Goal: Task Accomplishment & Management: Manage account settings

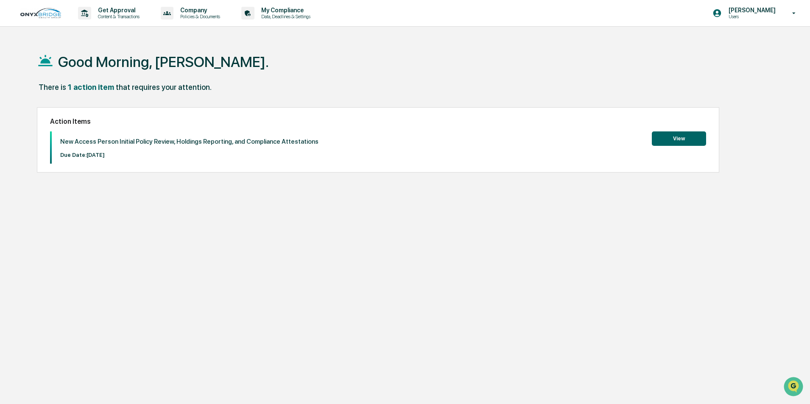
click at [690, 142] on button "View" at bounding box center [679, 138] width 54 height 14
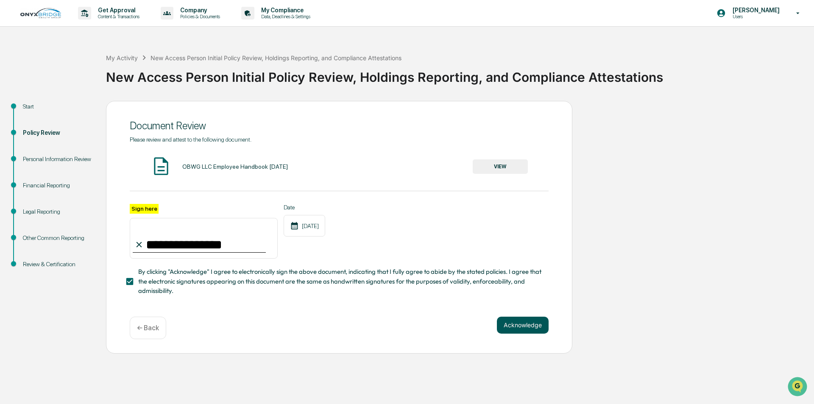
click at [521, 328] on button "Acknowledge" at bounding box center [523, 325] width 52 height 17
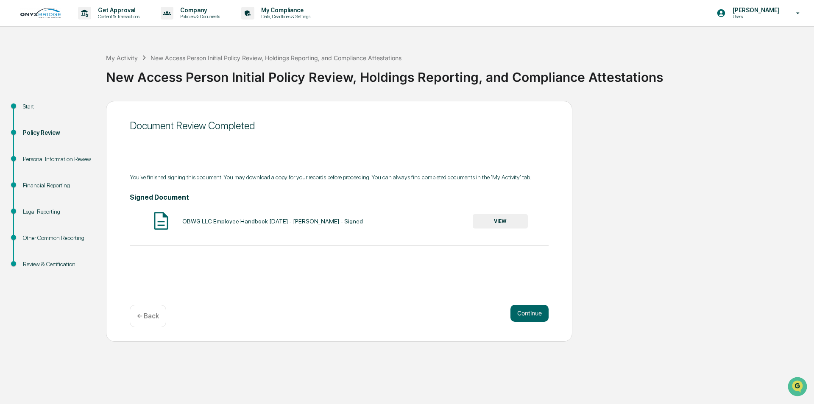
click at [493, 223] on button "VIEW" at bounding box center [500, 221] width 55 height 14
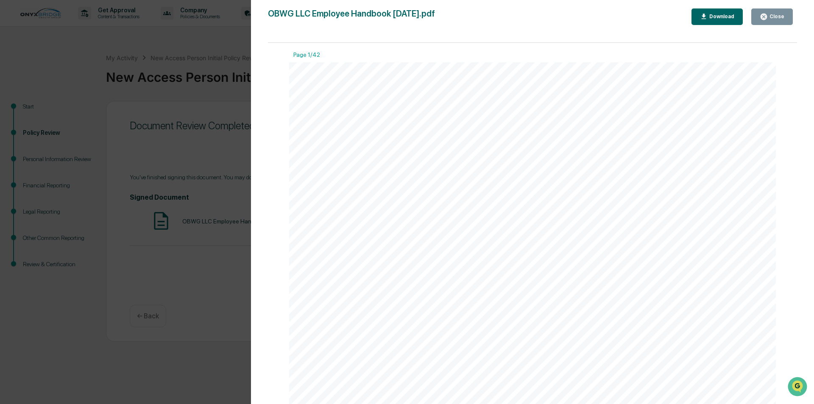
click at [226, 241] on div "Version History 09/12/2025, 10:14 AM Daniel Reeves OBWG LLC Employee Handbook 0…" at bounding box center [407, 202] width 814 height 404
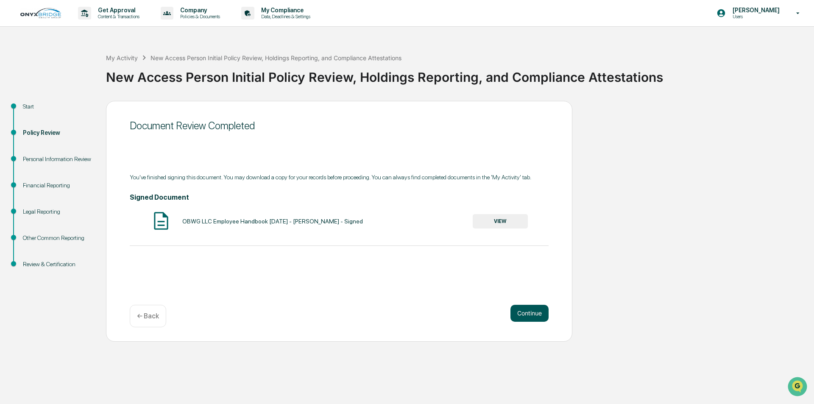
click at [520, 313] on button "Continue" at bounding box center [530, 313] width 38 height 17
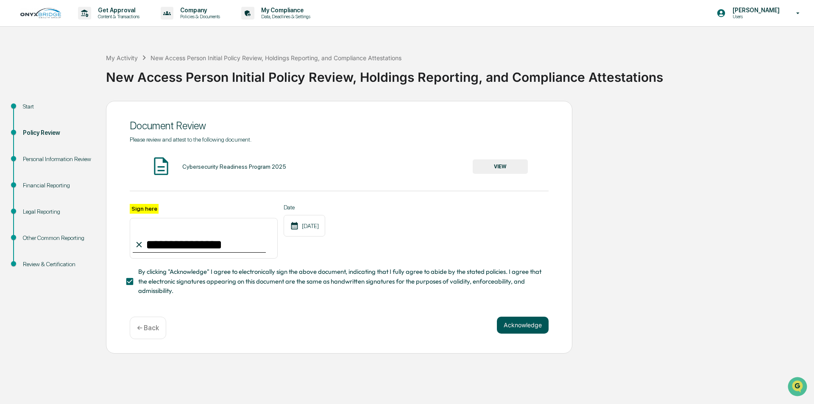
click at [529, 331] on button "Acknowledge" at bounding box center [523, 325] width 52 height 17
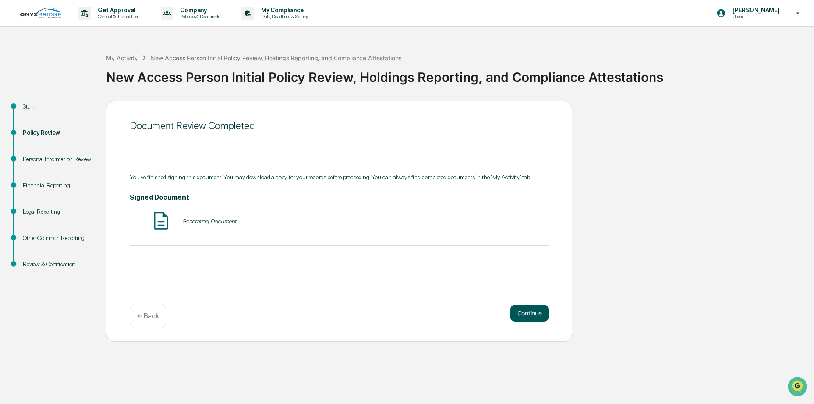
click at [529, 331] on div "Document Review Completed You've finished signing this document. You may downlo…" at bounding box center [339, 221] width 466 height 241
click at [532, 322] on div "Continue ← Back" at bounding box center [339, 316] width 419 height 22
click at [532, 320] on button "Continue" at bounding box center [530, 313] width 38 height 17
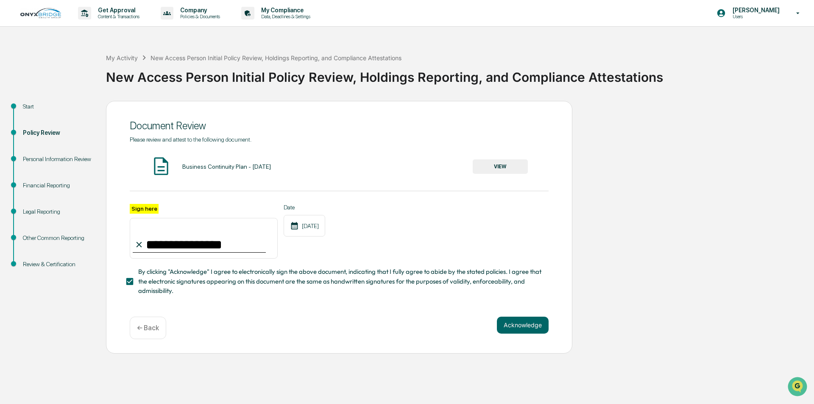
click at [532, 320] on button "Acknowledge" at bounding box center [523, 325] width 52 height 17
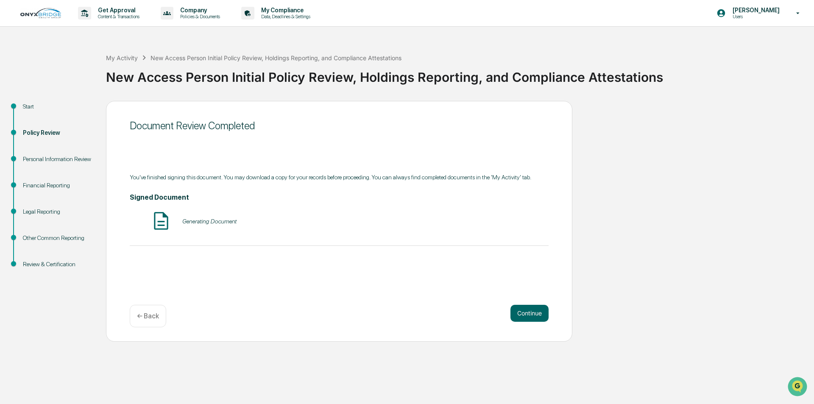
click at [532, 320] on button "Continue" at bounding box center [530, 313] width 38 height 17
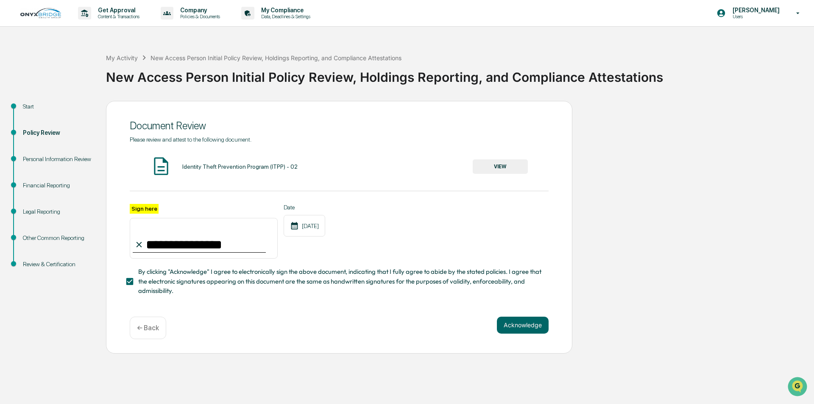
click at [532, 320] on button "Acknowledge" at bounding box center [523, 325] width 52 height 17
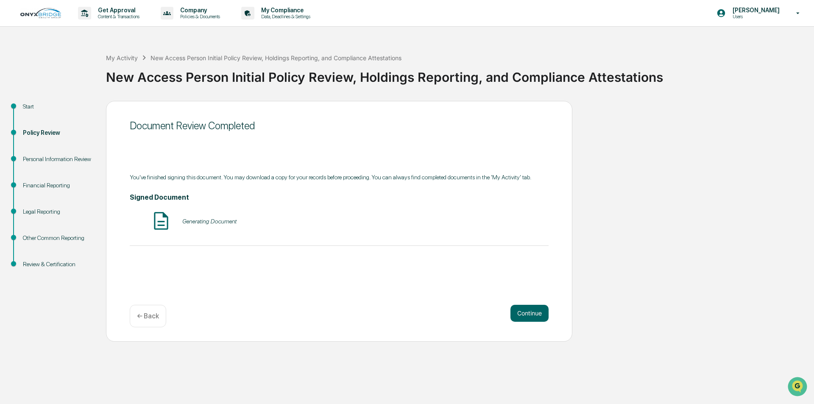
click at [532, 320] on button "Continue" at bounding box center [530, 313] width 38 height 17
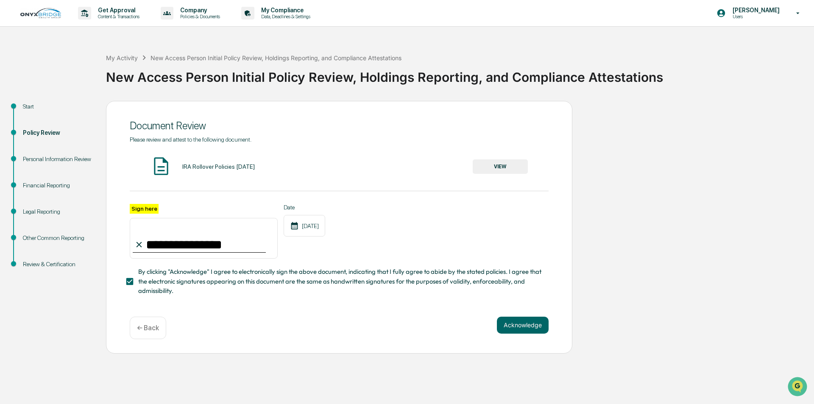
click at [532, 320] on button "Acknowledge" at bounding box center [523, 325] width 52 height 17
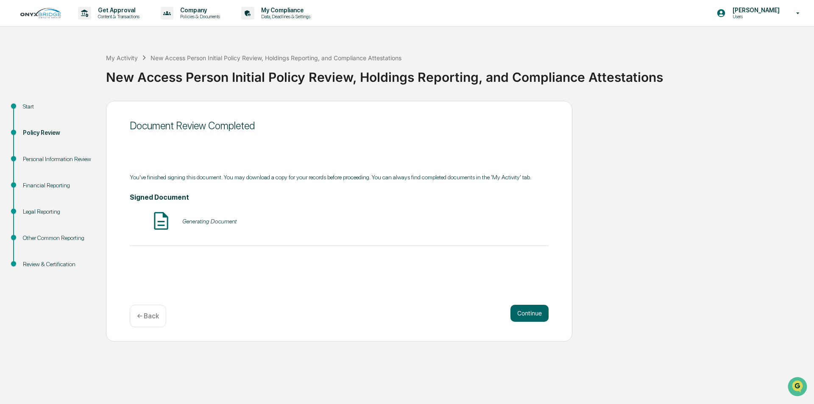
click at [532, 320] on button "Continue" at bounding box center [530, 313] width 38 height 17
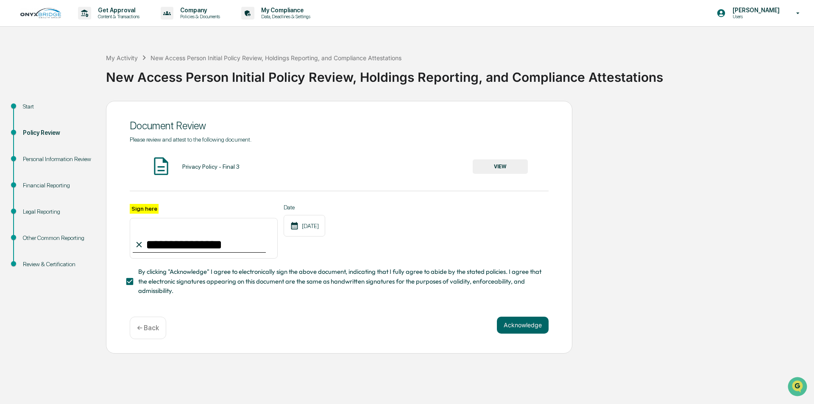
click at [532, 320] on button "Acknowledge" at bounding box center [523, 325] width 52 height 17
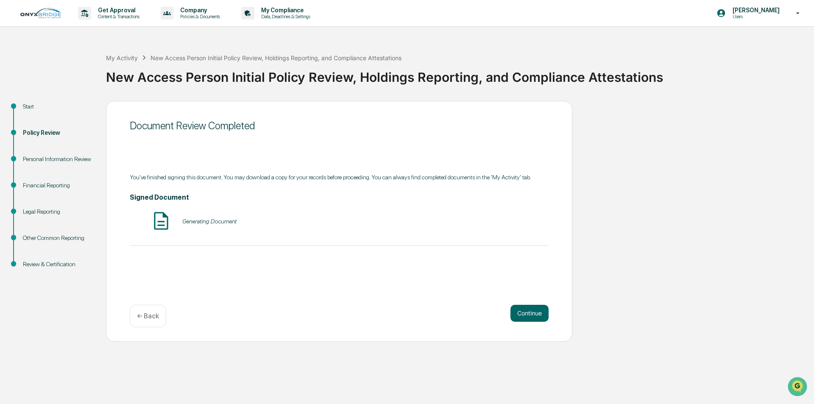
click at [532, 320] on button "Continue" at bounding box center [530, 313] width 38 height 17
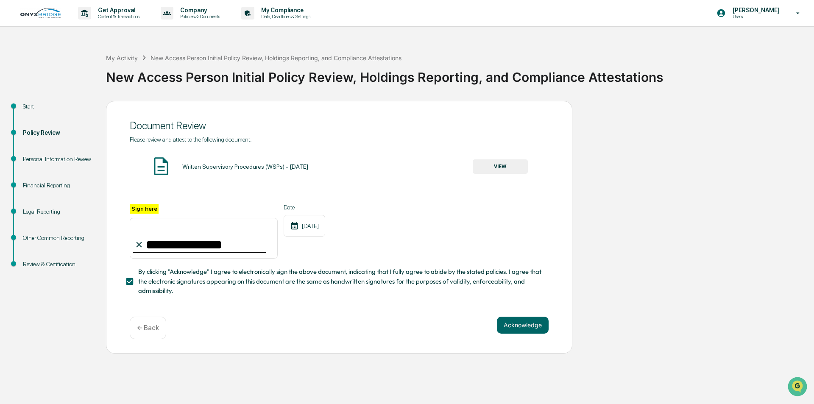
click at [532, 320] on button "Acknowledge" at bounding box center [523, 325] width 52 height 17
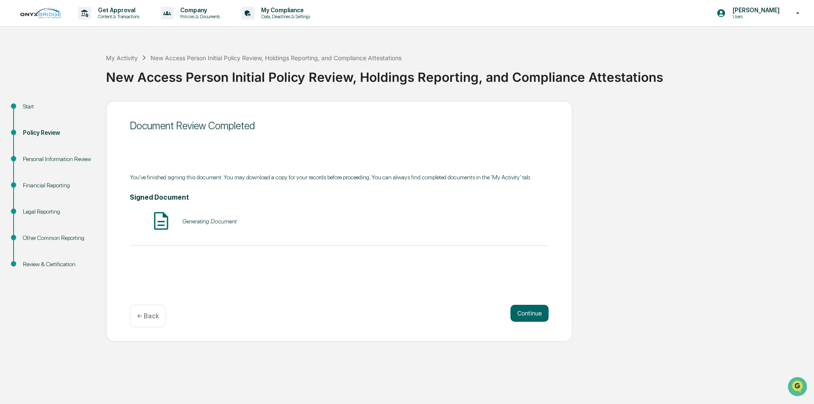
click at [532, 320] on button "Continue" at bounding box center [530, 313] width 38 height 17
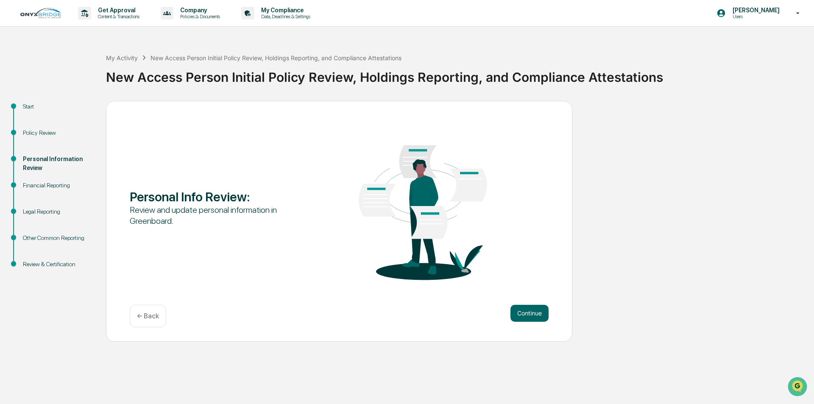
click at [532, 320] on button "Continue" at bounding box center [530, 313] width 38 height 17
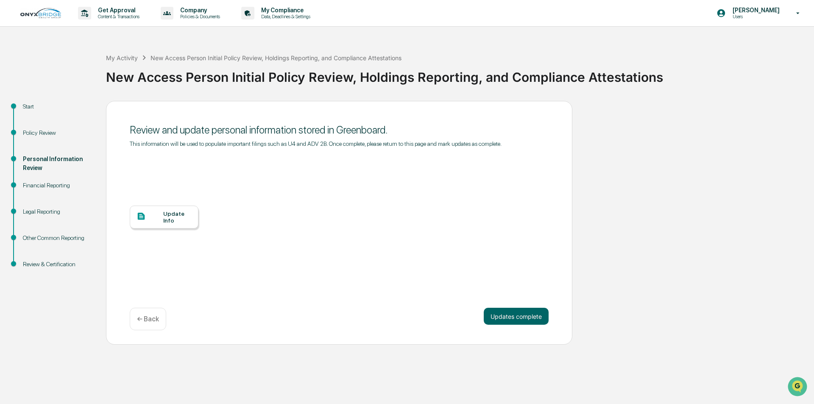
click at [188, 216] on div "Update Info" at bounding box center [177, 217] width 28 height 14
click at [157, 223] on div "Update Info" at bounding box center [164, 217] width 69 height 23
click at [167, 222] on div "Update Info" at bounding box center [177, 217] width 28 height 14
click at [172, 218] on div "Update Info" at bounding box center [177, 217] width 28 height 14
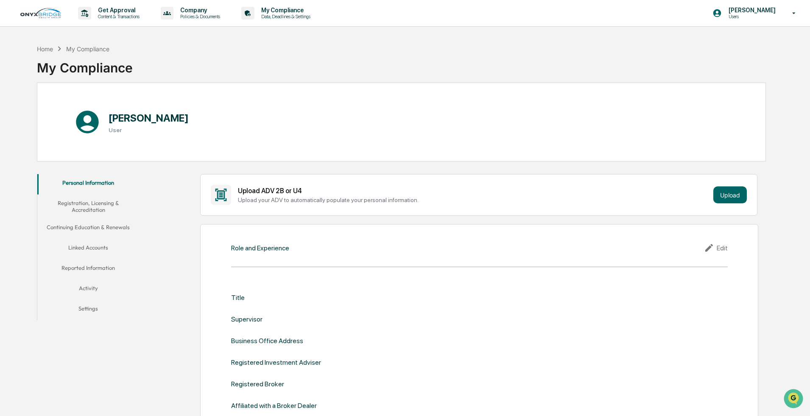
scroll to position [85, 0]
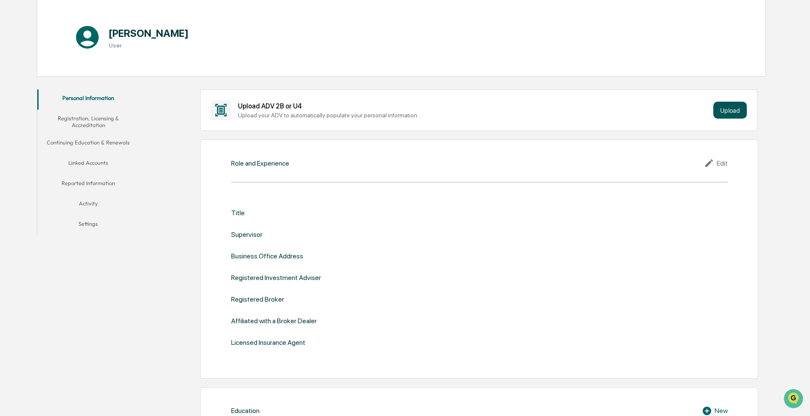
click at [355, 110] on button "Upload" at bounding box center [729, 110] width 33 height 17
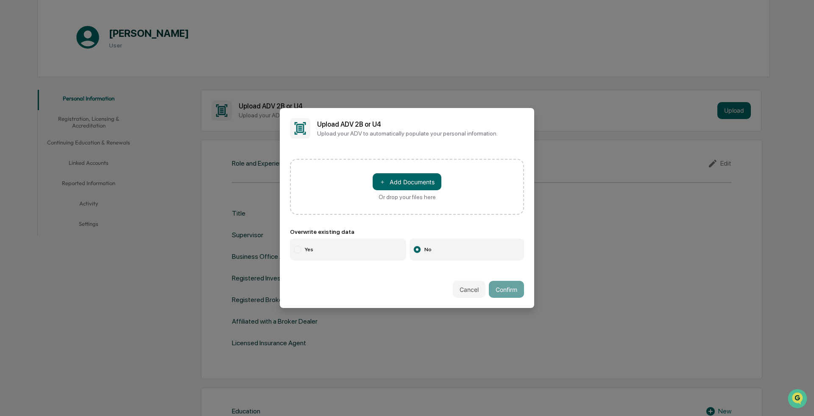
click at [355, 190] on button "Cancel" at bounding box center [469, 289] width 33 height 17
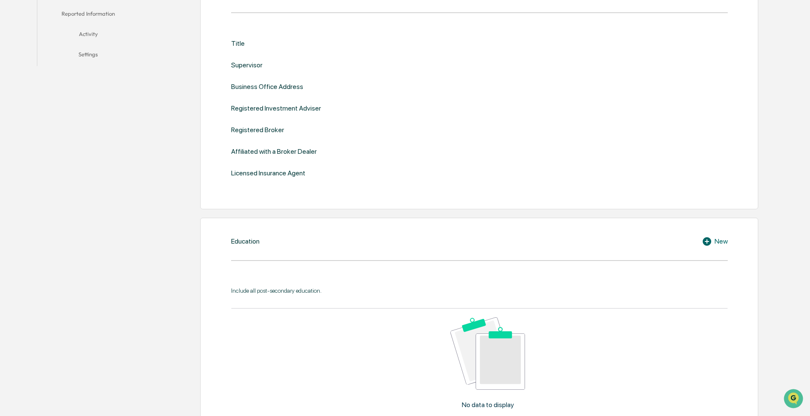
scroll to position [127, 0]
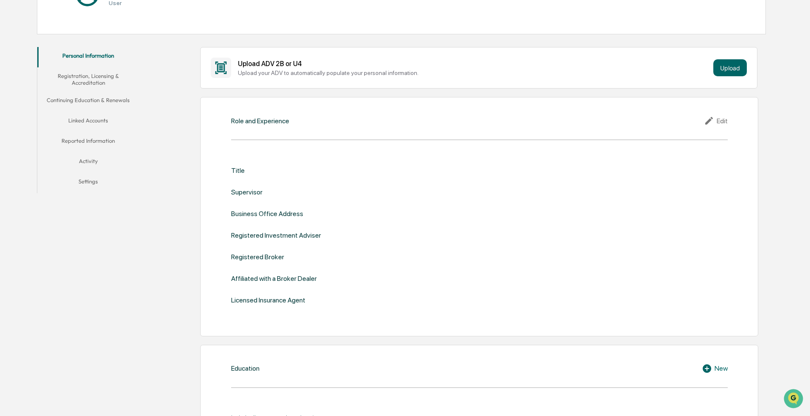
click at [237, 173] on div "Title" at bounding box center [238, 171] width 14 height 8
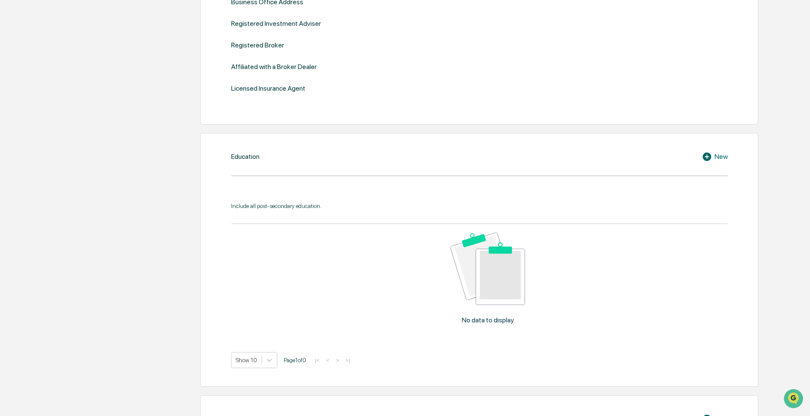
scroll to position [738, 0]
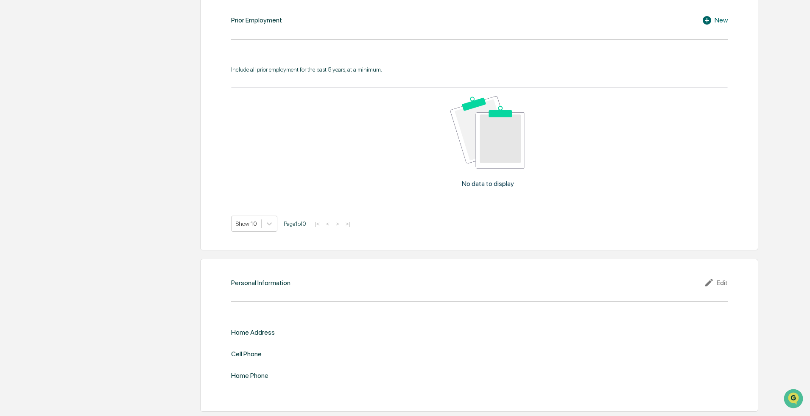
click at [355, 190] on div "Edit" at bounding box center [716, 283] width 24 height 10
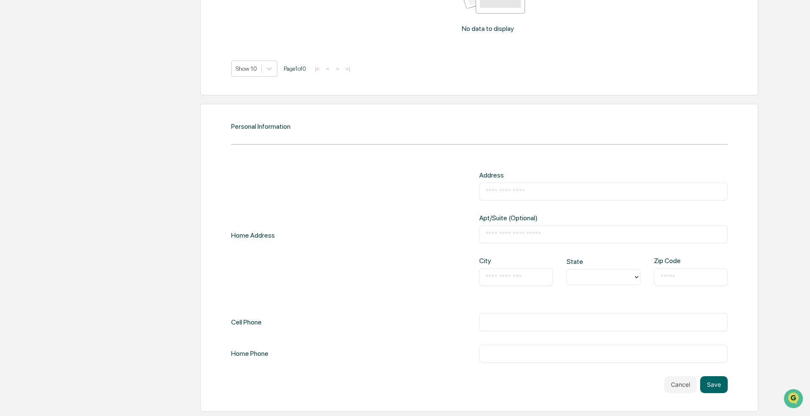
click at [355, 190] on input "text" at bounding box center [603, 191] width 236 height 8
type input "**********"
type input "******"
type input "**"
type input "*****"
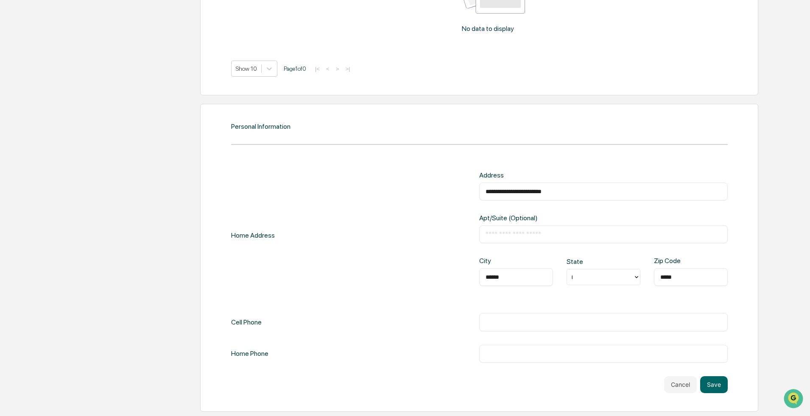
type input "**********"
click at [355, 190] on div "MD" at bounding box center [603, 296] width 74 height 17
click at [355, 190] on button "Save" at bounding box center [714, 385] width 28 height 17
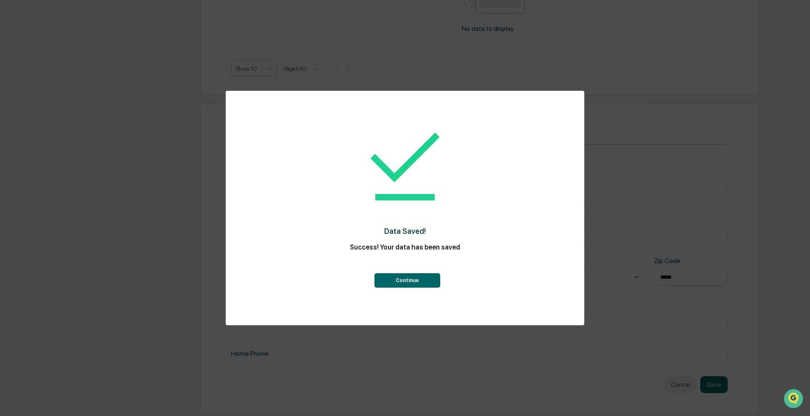
click at [355, 190] on button "Continue" at bounding box center [407, 280] width 66 height 14
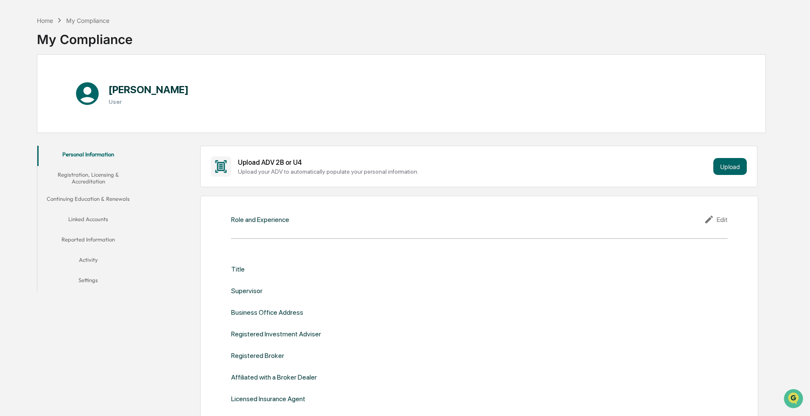
scroll to position [0, 0]
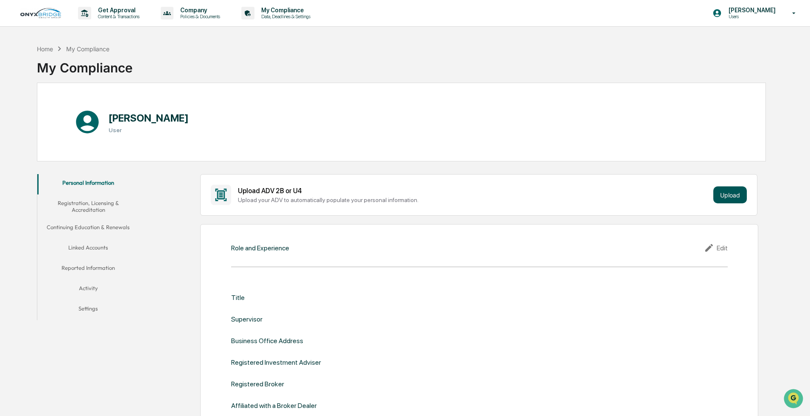
click at [355, 190] on button "Upload" at bounding box center [729, 195] width 33 height 17
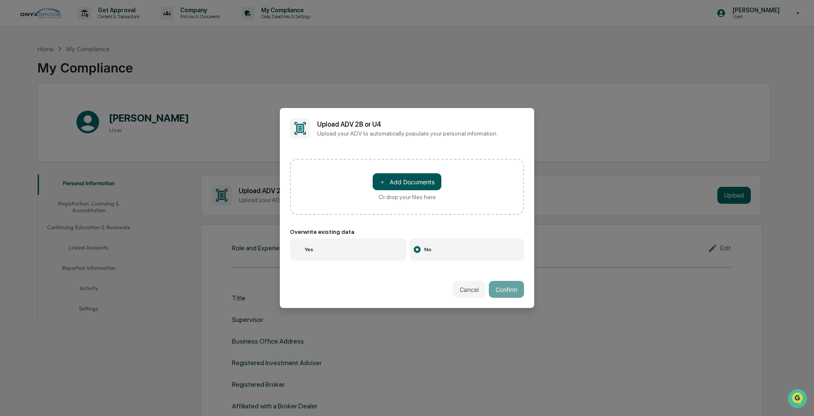
click at [355, 179] on button "＋ Add Documents" at bounding box center [407, 181] width 69 height 17
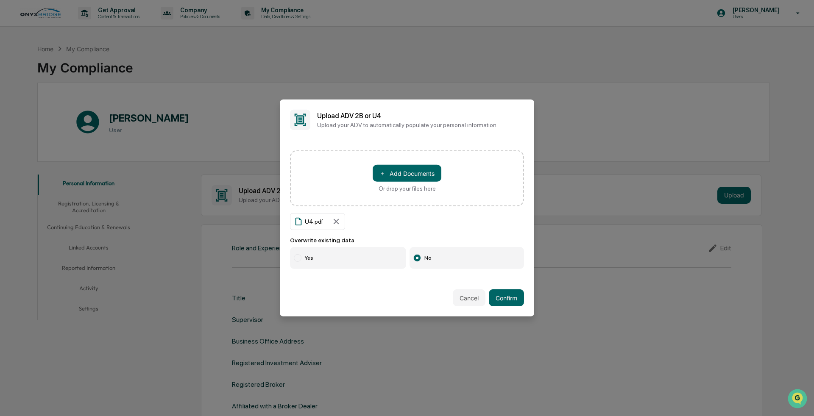
click at [339, 190] on label "Yes" at bounding box center [348, 258] width 116 height 22
click at [355, 190] on button "Confirm" at bounding box center [506, 298] width 35 height 17
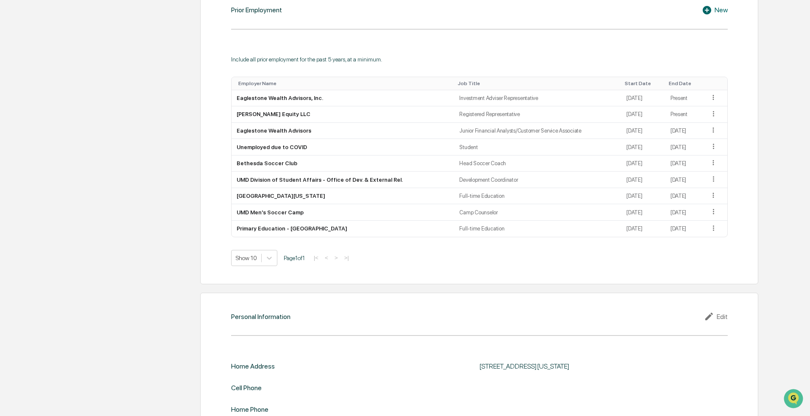
scroll to position [712, 0]
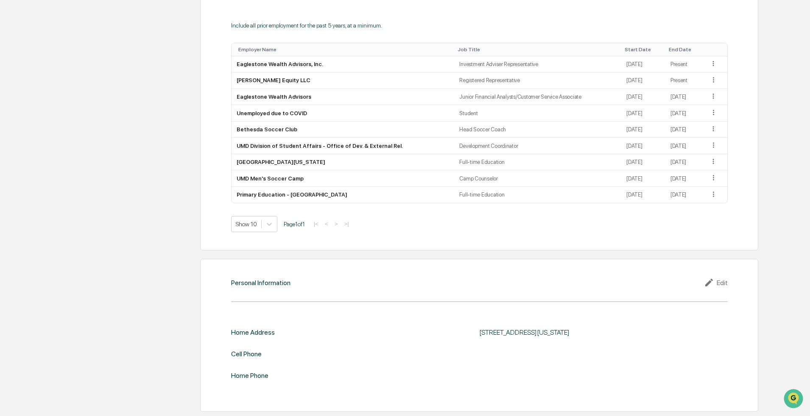
click at [721, 285] on div "Edit" at bounding box center [716, 283] width 24 height 10
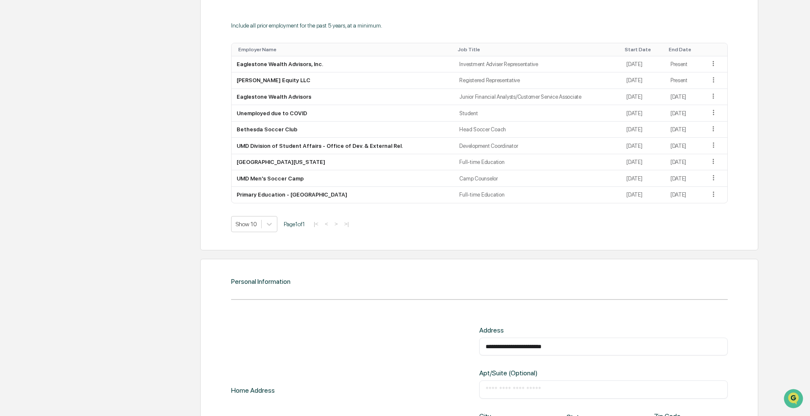
scroll to position [868, 0]
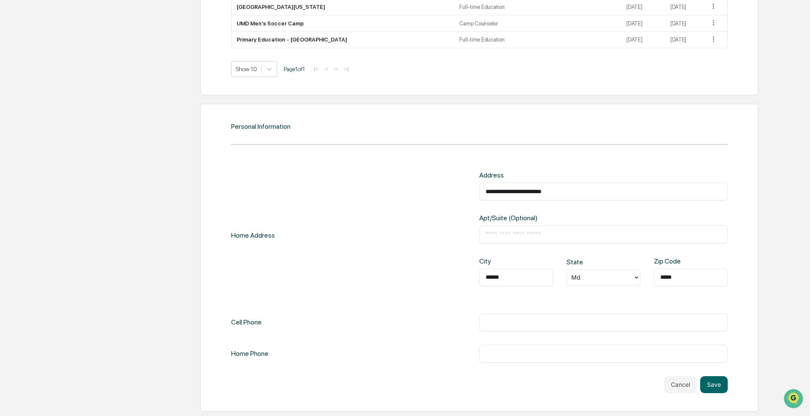
click at [502, 321] on input "text" at bounding box center [603, 322] width 236 height 8
type input "**********"
type input "**"
click at [418, 324] on div "**********" at bounding box center [479, 323] width 497 height 18
click at [595, 296] on div "MD" at bounding box center [603, 297] width 74 height 17
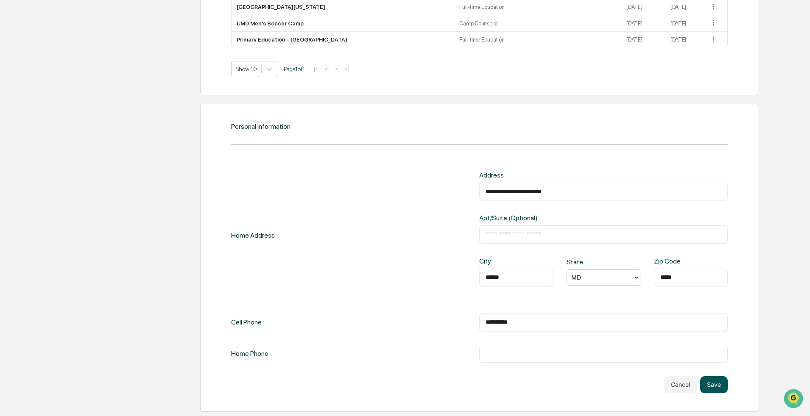
click at [717, 385] on button "Save" at bounding box center [714, 385] width 28 height 17
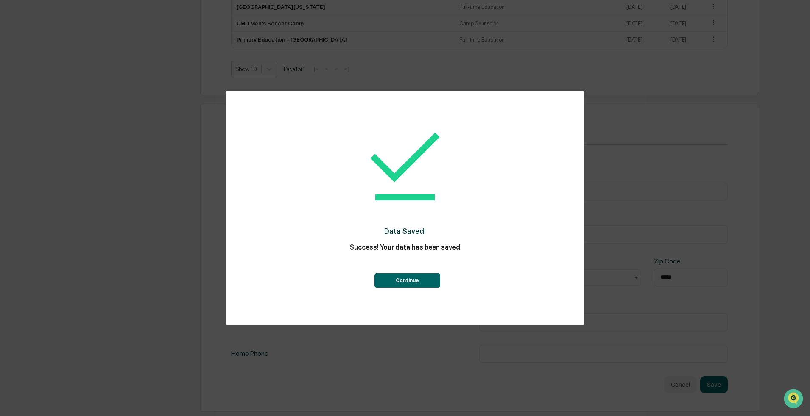
click at [422, 282] on button "Continue" at bounding box center [407, 280] width 66 height 14
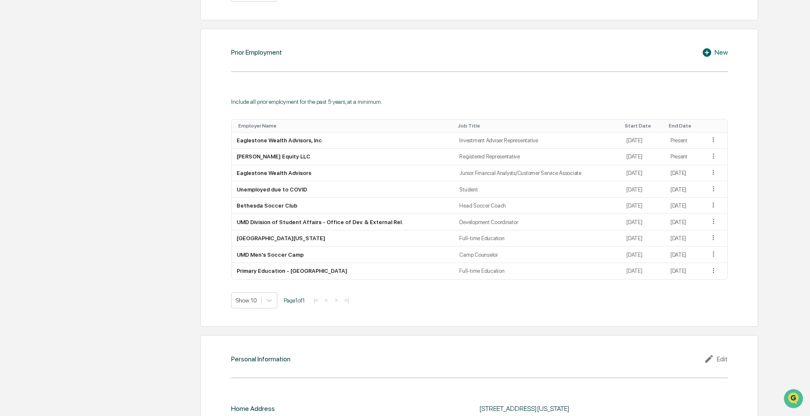
scroll to position [723, 0]
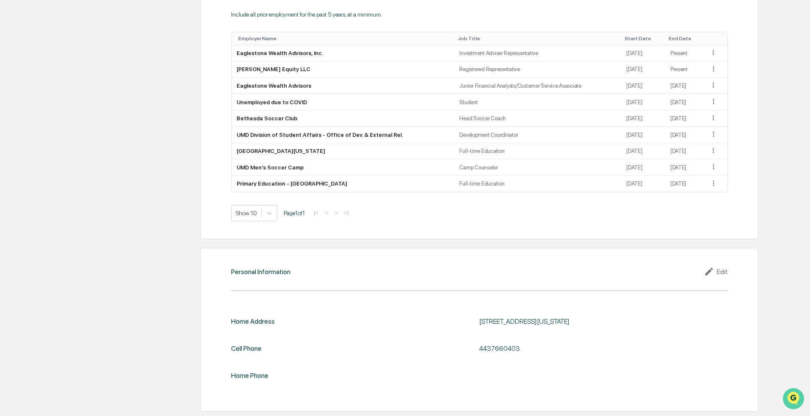
click at [796, 402] on icon "Open customer support" at bounding box center [793, 409] width 21 height 21
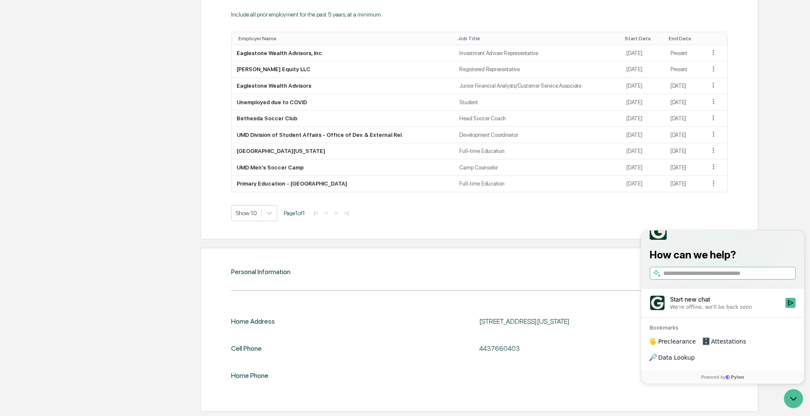
click at [514, 377] on div at bounding box center [603, 376] width 248 height 8
drag, startPoint x: 738, startPoint y: 206, endPoint x: 729, endPoint y: 205, distance: 9.4
click at [732, 207] on div "Prior Employment New Include all prior employment for the past 5 years, at a mi…" at bounding box center [479, 90] width 558 height 299
click at [636, 397] on div "Personal Information Edit Home Address 17716 New Hampshire Avenue, Ashton, MD 2…" at bounding box center [479, 330] width 558 height 164
click at [795, 399] on icon "Open customer support" at bounding box center [793, 399] width 6 height 3
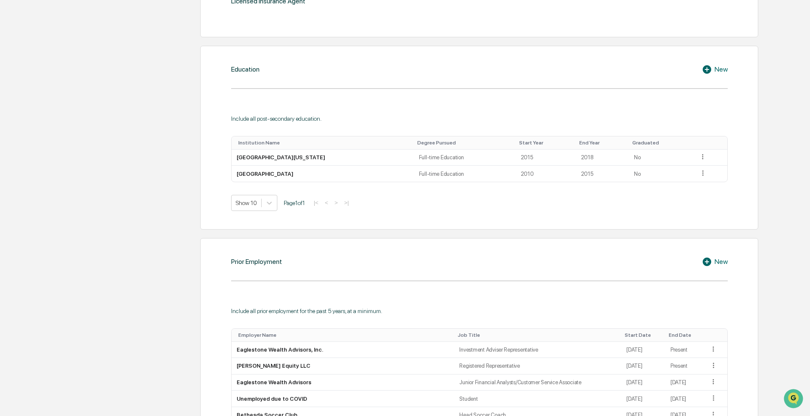
scroll to position [3, 0]
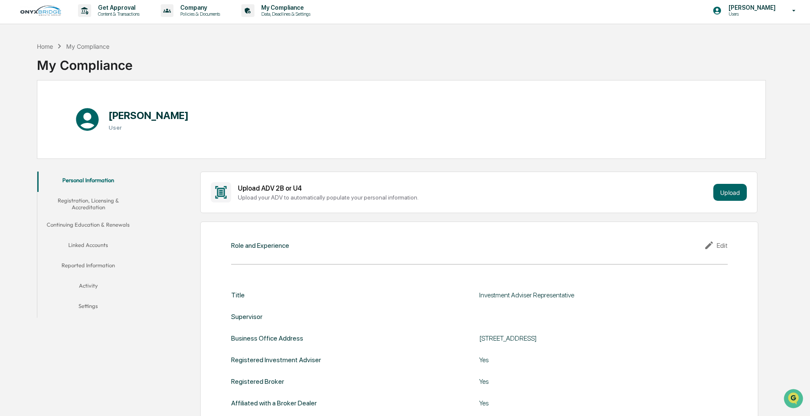
click at [88, 202] on button "Registration, Licensing & Accreditation" at bounding box center [88, 204] width 102 height 24
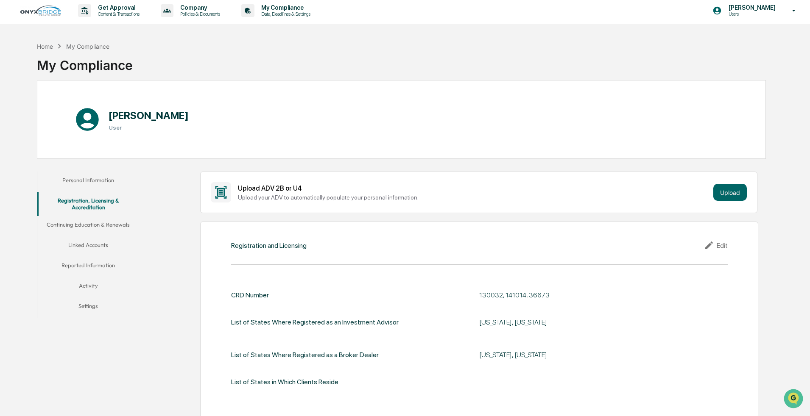
drag, startPoint x: 84, startPoint y: 188, endPoint x: 83, endPoint y: 183, distance: 4.7
click at [83, 183] on button "Personal Information" at bounding box center [88, 182] width 102 height 20
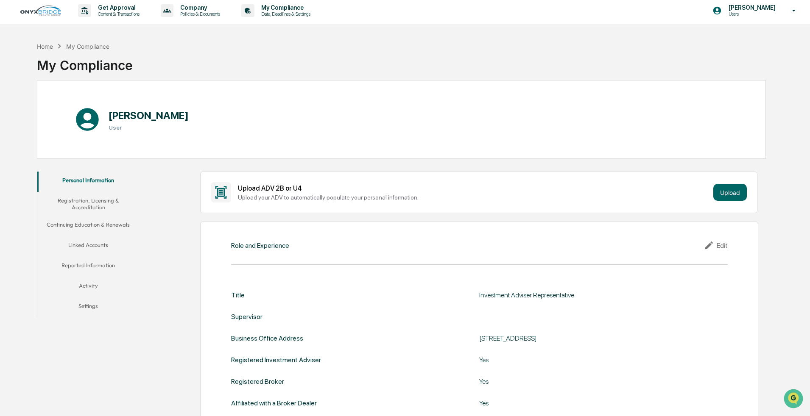
click at [85, 201] on button "Registration, Licensing & Accreditation" at bounding box center [88, 204] width 102 height 24
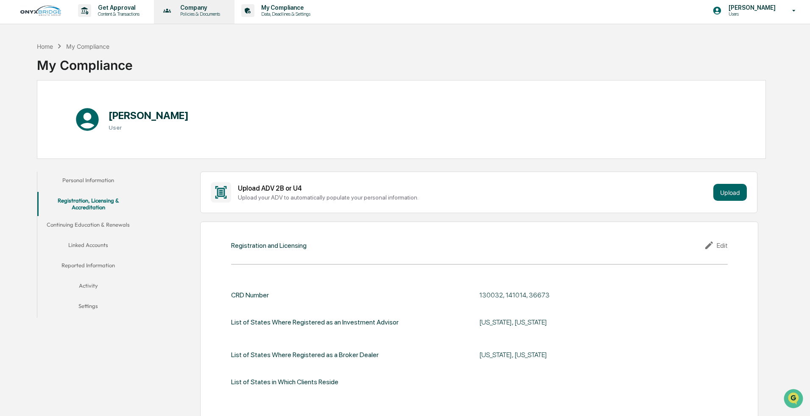
click at [184, 14] on p "Policies & Documents" at bounding box center [198, 14] width 51 height 6
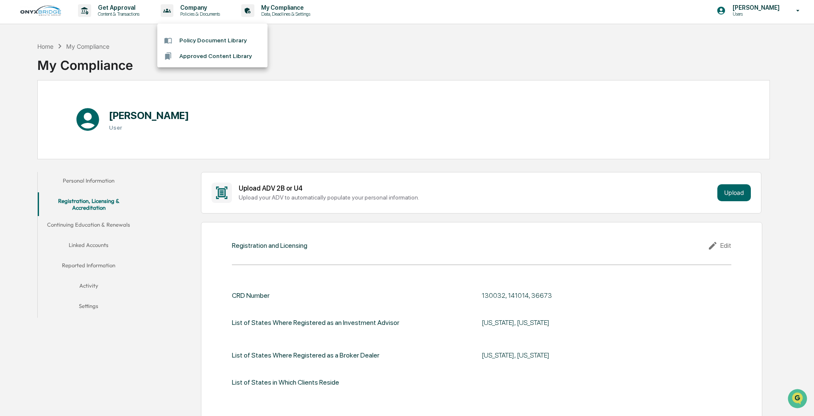
click at [110, 15] on div at bounding box center [407, 208] width 814 height 416
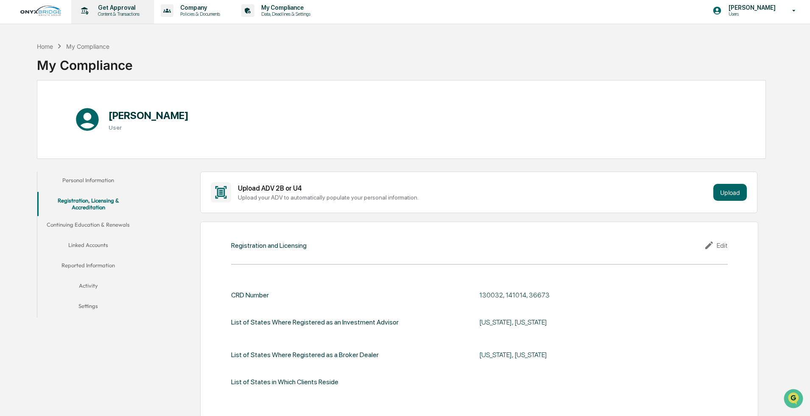
click at [118, 11] on p "Content & Transactions" at bounding box center [117, 14] width 53 height 6
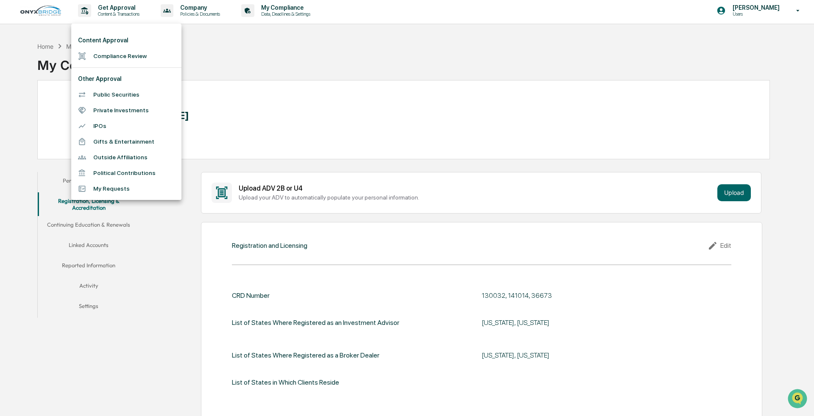
click at [290, 10] on div at bounding box center [407, 208] width 814 height 416
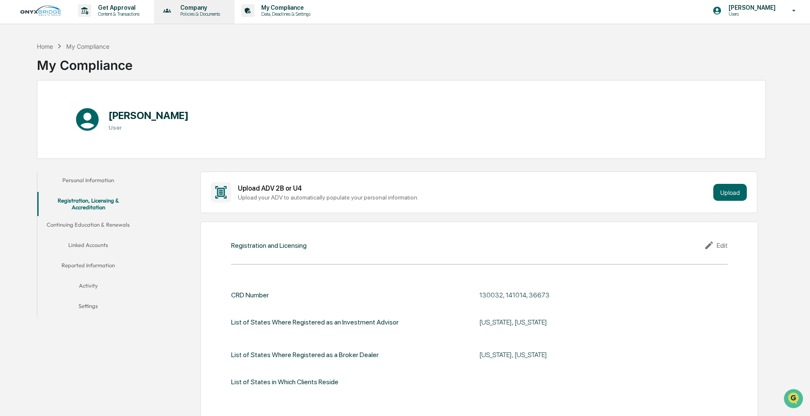
click at [195, 13] on p "Policies & Documents" at bounding box center [198, 14] width 51 height 6
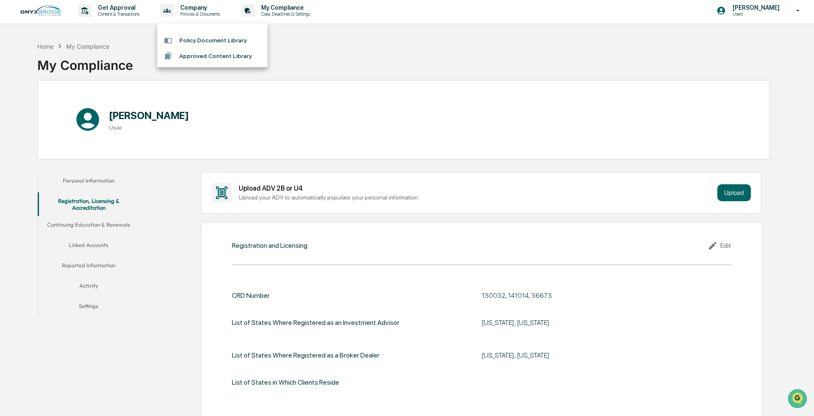
click at [205, 39] on li "Policy Document Library" at bounding box center [212, 41] width 110 height 16
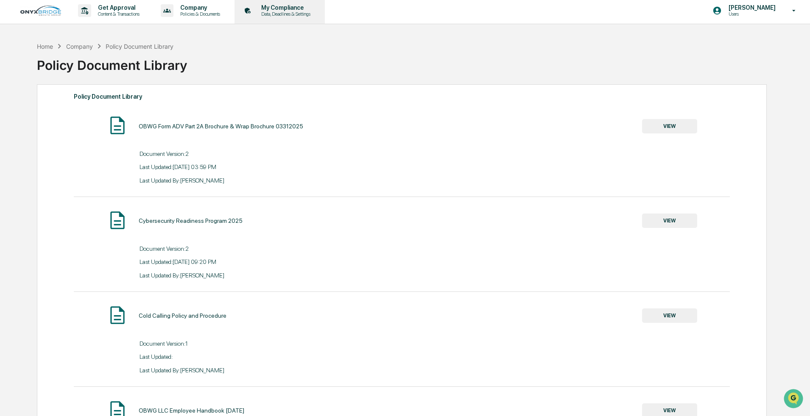
click at [272, 18] on div "My Compliance Data, Deadlines & Settings" at bounding box center [279, 10] width 82 height 26
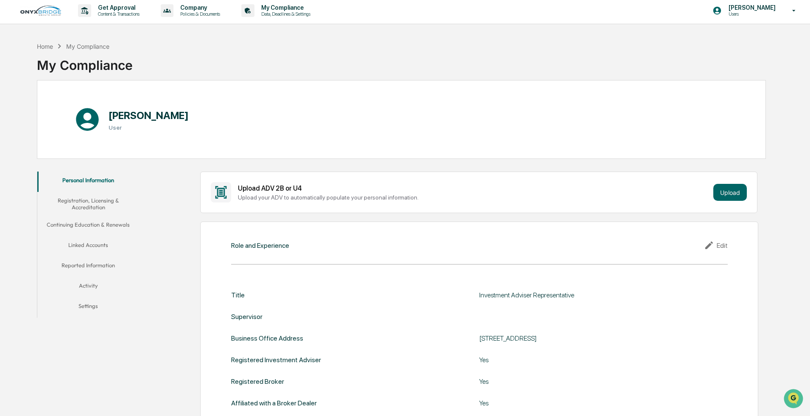
click at [93, 243] on button "Linked Accounts" at bounding box center [88, 247] width 102 height 20
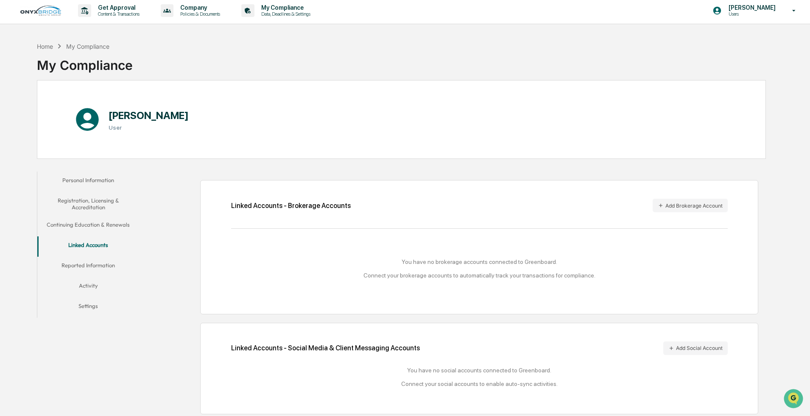
click at [106, 227] on button "Continuing Education & Renewals" at bounding box center [88, 226] width 102 height 20
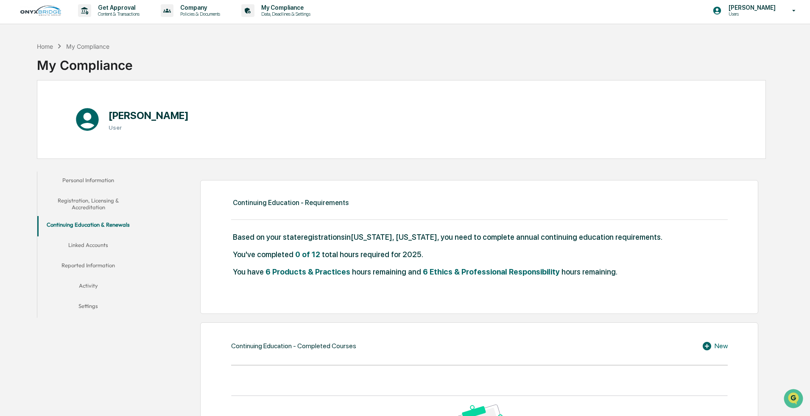
click at [85, 208] on button "Registration, Licensing & Accreditation" at bounding box center [88, 204] width 102 height 24
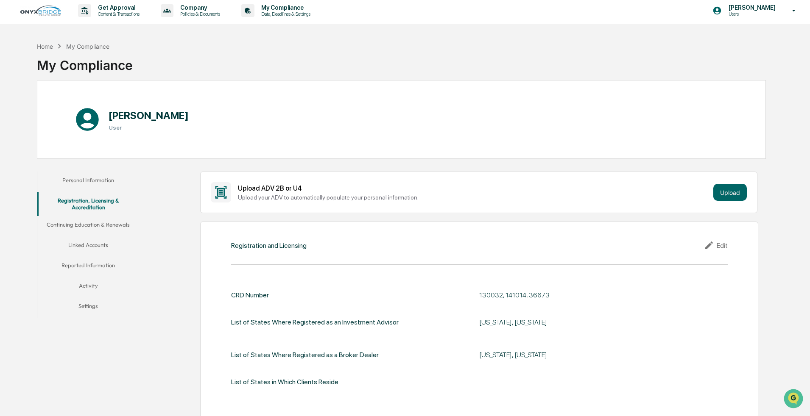
scroll to position [87, 0]
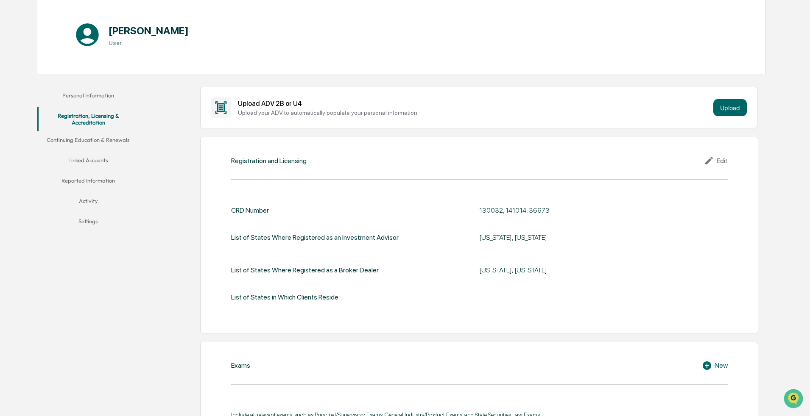
click at [717, 161] on div "Edit" at bounding box center [716, 161] width 24 height 10
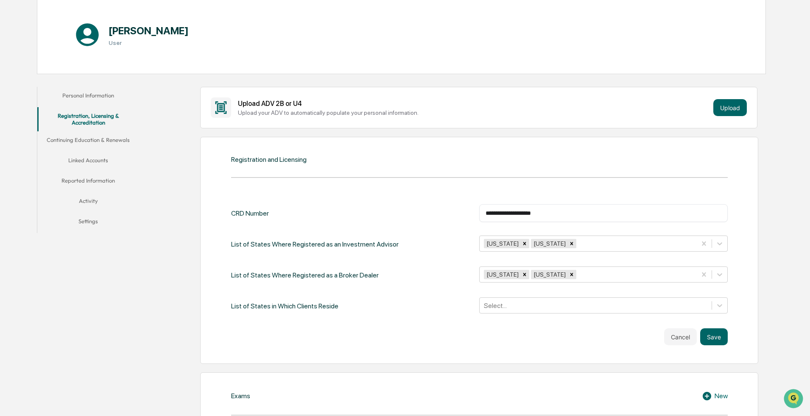
drag, startPoint x: 556, startPoint y: 213, endPoint x: 444, endPoint y: 216, distance: 112.8
click at [444, 216] on div "**********" at bounding box center [479, 213] width 497 height 18
paste input "*******"
type input "*******"
click at [391, 206] on div "CRD Number ******* ​" at bounding box center [479, 213] width 497 height 18
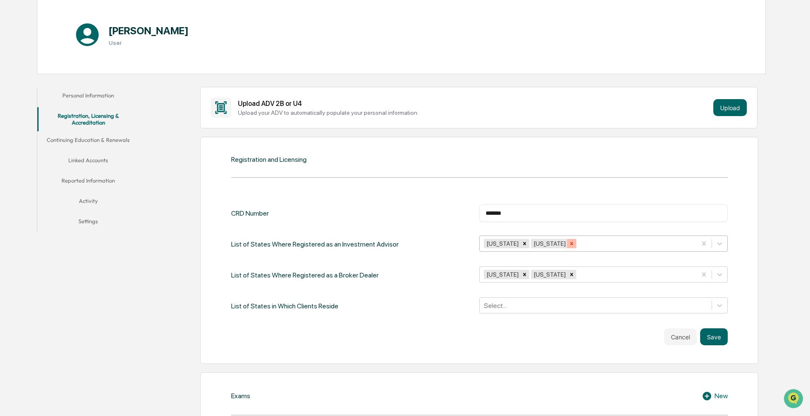
click at [522, 243] on icon "Remove California" at bounding box center [525, 244] width 6 height 6
click at [535, 304] on div "Select..." at bounding box center [603, 306] width 248 height 16
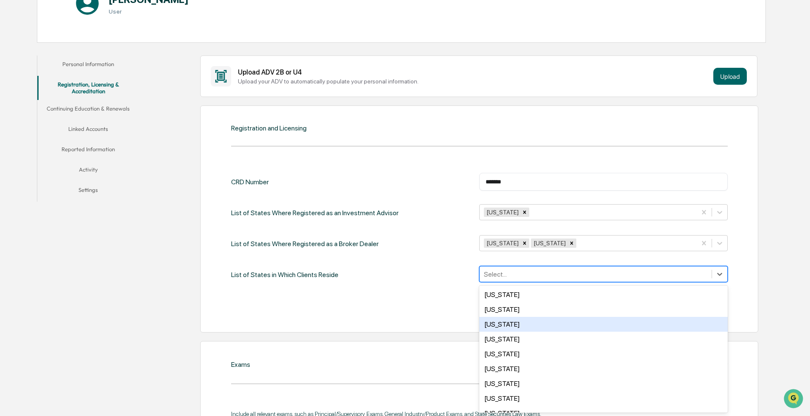
scroll to position [254, 0]
click at [505, 323] on div "[US_STATE]" at bounding box center [603, 322] width 248 height 15
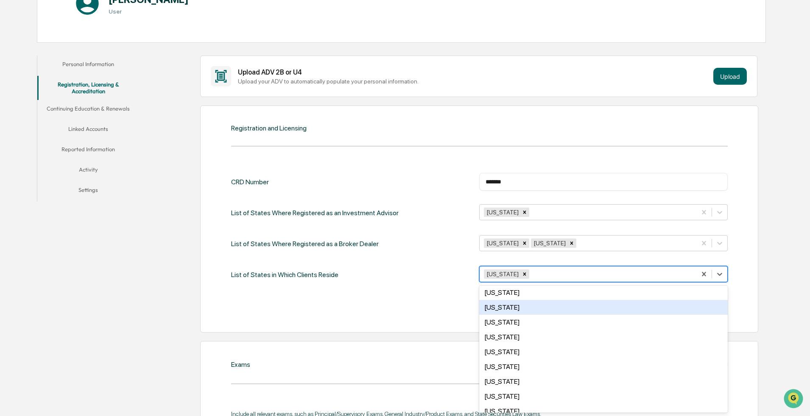
click at [426, 301] on div "Cancel Save" at bounding box center [479, 305] width 497 height 17
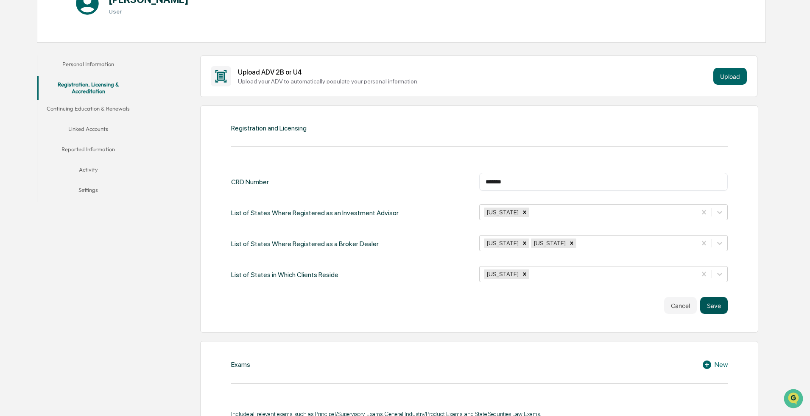
click at [714, 307] on button "Save" at bounding box center [714, 305] width 28 height 17
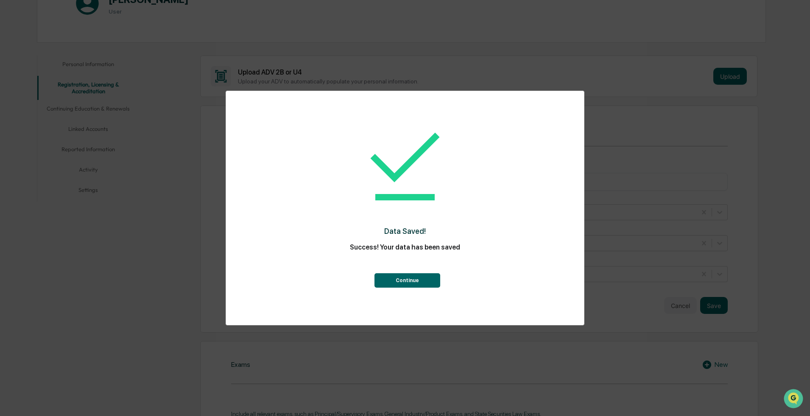
click at [401, 280] on button "Continue" at bounding box center [407, 280] width 66 height 14
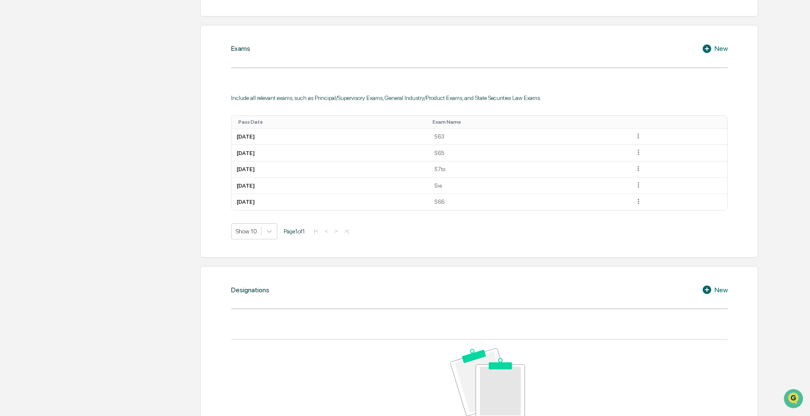
scroll to position [500, 0]
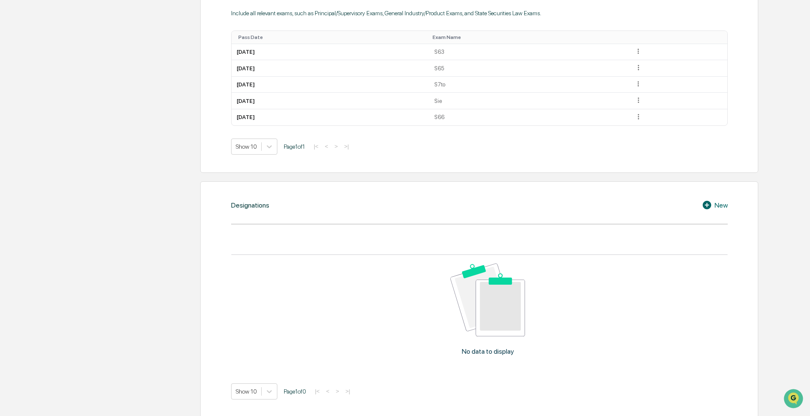
click at [240, 37] on div "Pass Date" at bounding box center [331, 37] width 187 height 6
click at [240, 37] on div "Pass Date ▲" at bounding box center [338, 37] width 201 height 6
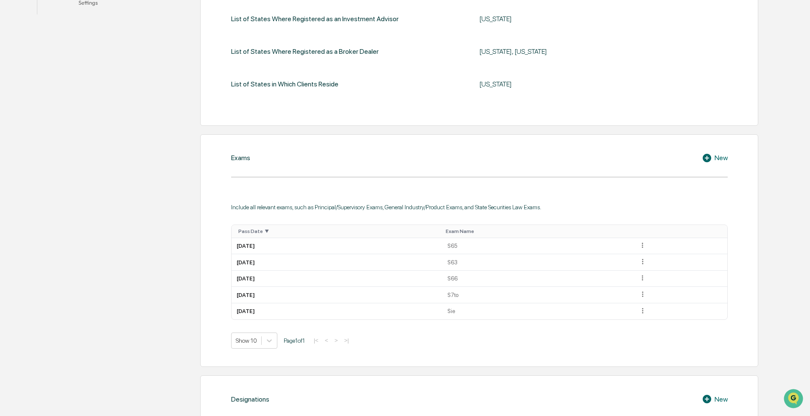
scroll to position [0, 0]
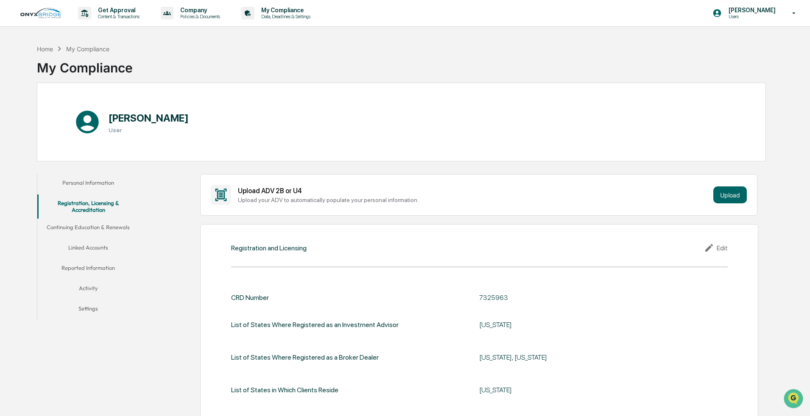
click at [119, 223] on button "Continuing Education & Renewals" at bounding box center [88, 229] width 102 height 20
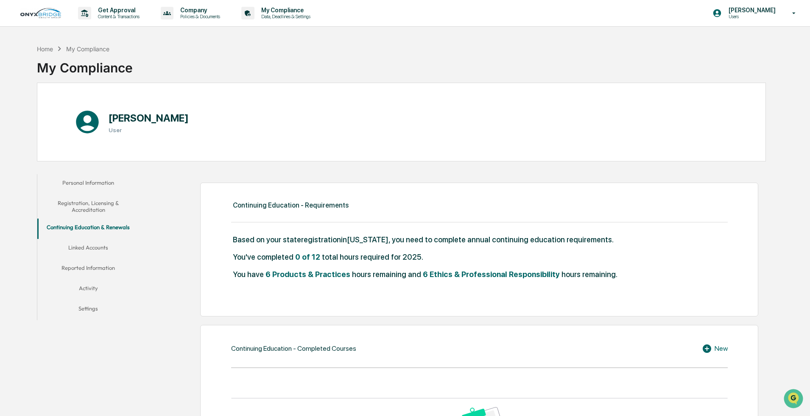
click at [513, 276] on span "6 Ethics & Professional Responsibility" at bounding box center [491, 274] width 137 height 9
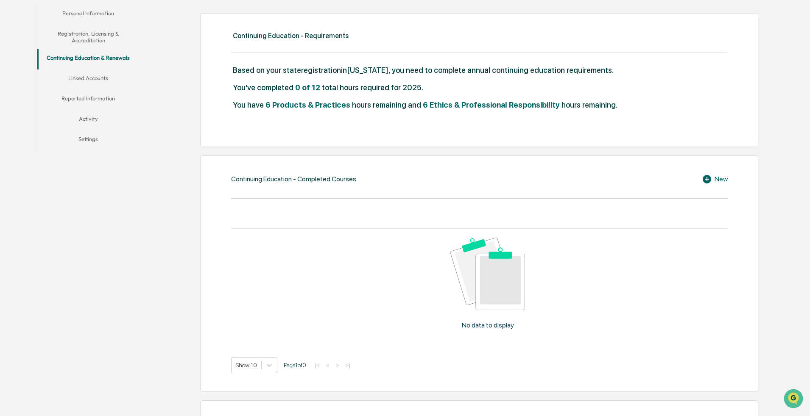
click at [92, 80] on button "Linked Accounts" at bounding box center [88, 80] width 102 height 20
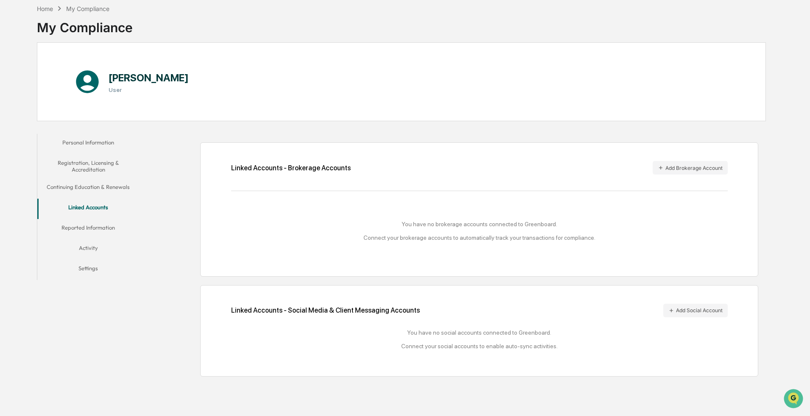
click at [86, 169] on button "Registration, Licensing & Accreditation" at bounding box center [88, 166] width 102 height 24
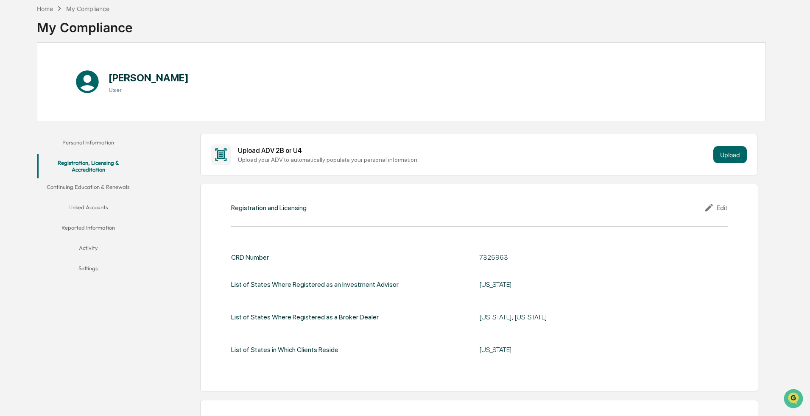
click at [86, 151] on button "Personal Information" at bounding box center [88, 144] width 102 height 20
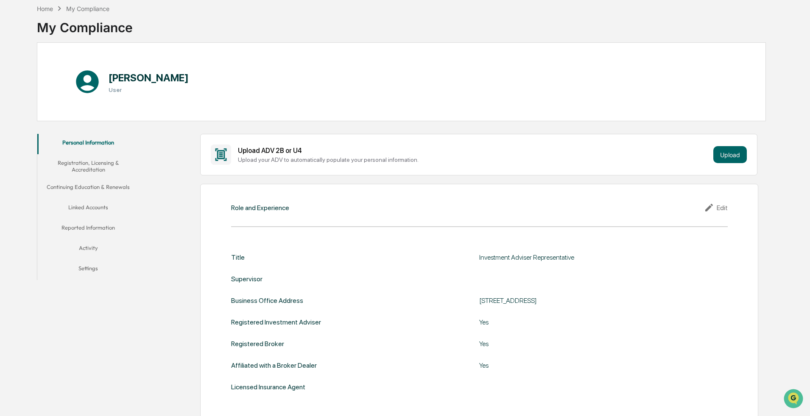
click at [86, 86] on icon at bounding box center [87, 81] width 27 height 27
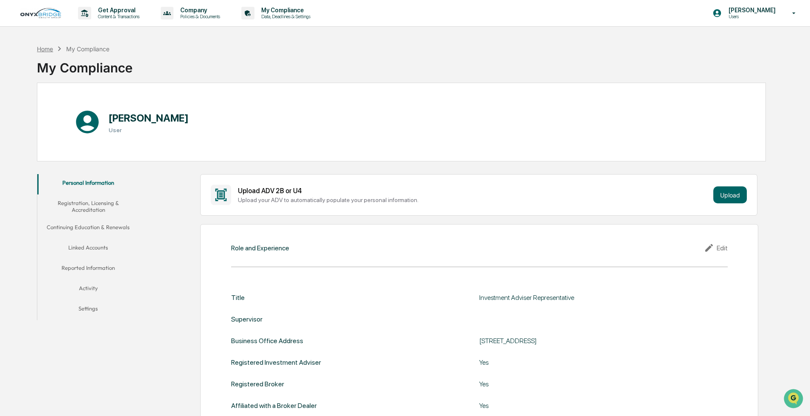
click at [50, 49] on div "Home" at bounding box center [45, 48] width 16 height 7
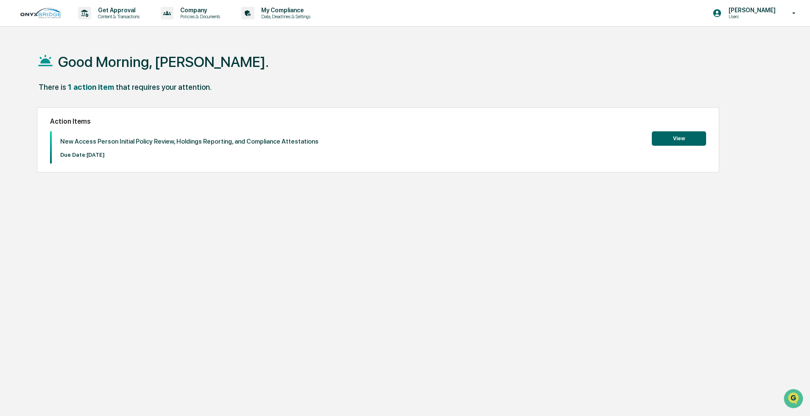
click at [689, 137] on button "View" at bounding box center [679, 138] width 54 height 14
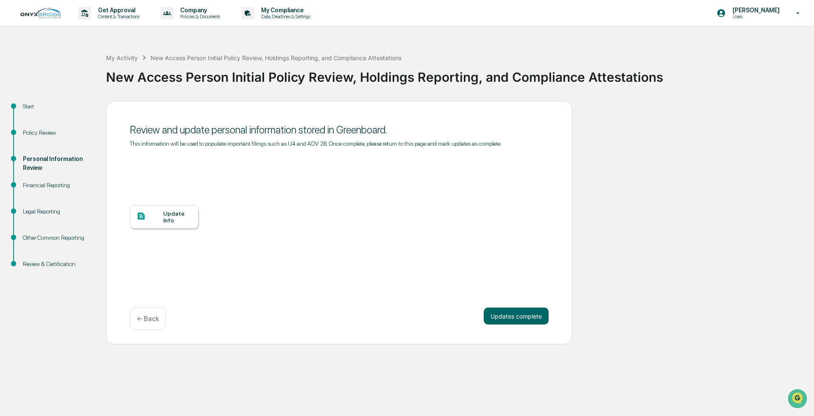
click at [50, 184] on div "Financial Reporting" at bounding box center [58, 185] width 70 height 9
click at [526, 318] on button "Updates complete" at bounding box center [516, 316] width 65 height 17
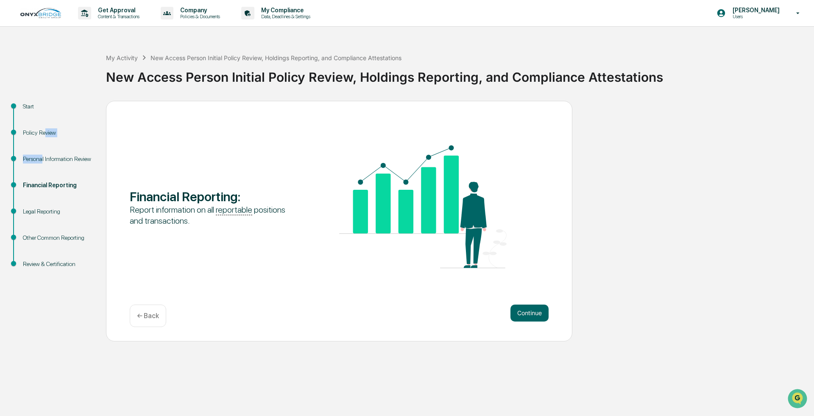
click at [44, 157] on ul "Start Policy Review Personal Information Review Financial Reporting Legal Repor…" at bounding box center [55, 195] width 102 height 189
click at [145, 320] on p "← Back" at bounding box center [148, 316] width 22 height 8
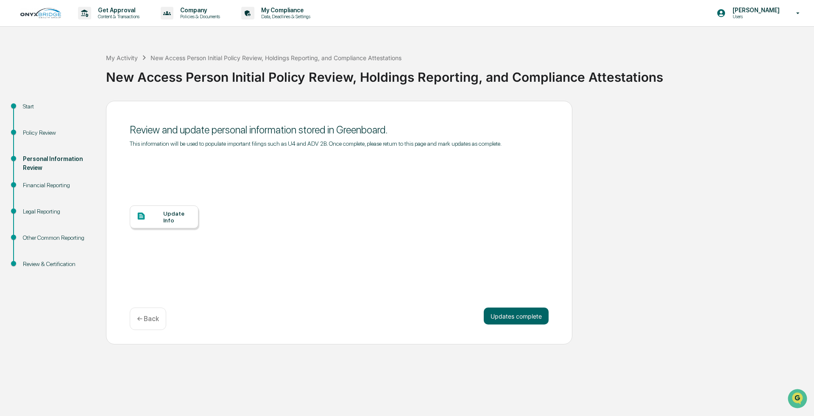
click at [171, 221] on div "Update Info" at bounding box center [177, 217] width 28 height 14
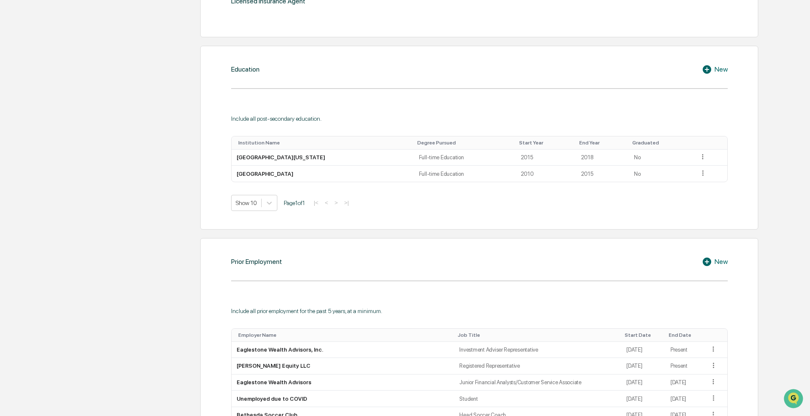
scroll to position [87, 0]
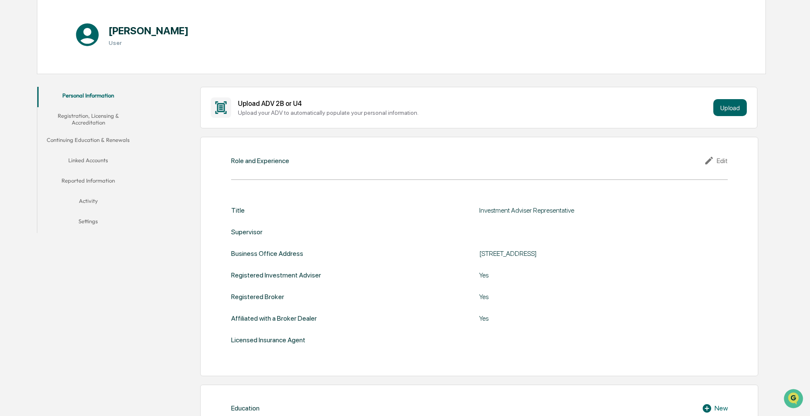
click at [76, 113] on button "Registration, Licensing & Accreditation" at bounding box center [88, 119] width 102 height 24
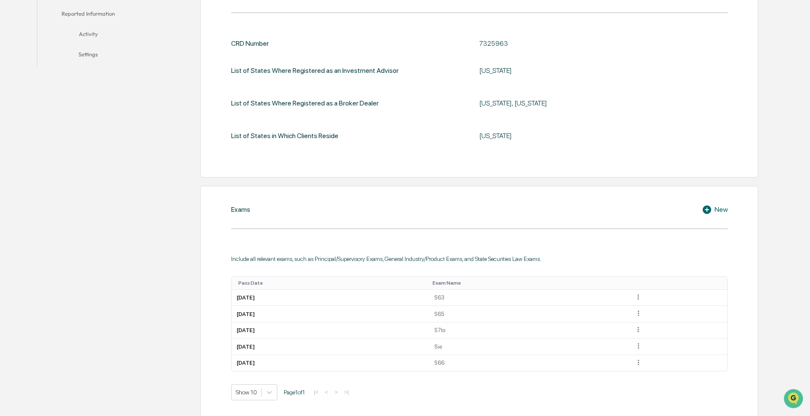
scroll to position [382, 0]
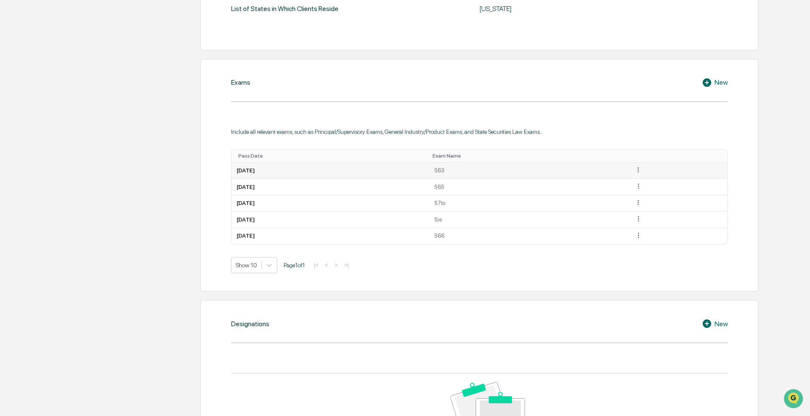
click at [251, 176] on td "[DATE]" at bounding box center [331, 171] width 198 height 17
click at [642, 173] on icon at bounding box center [638, 170] width 8 height 8
click at [642, 127] on div "Include all relevant exams, such as Principal/Supervisory Exams, General Indust…" at bounding box center [479, 195] width 497 height 158
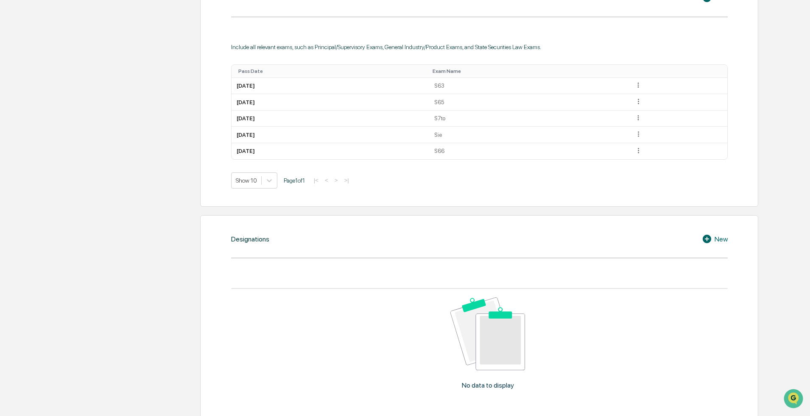
scroll to position [170, 0]
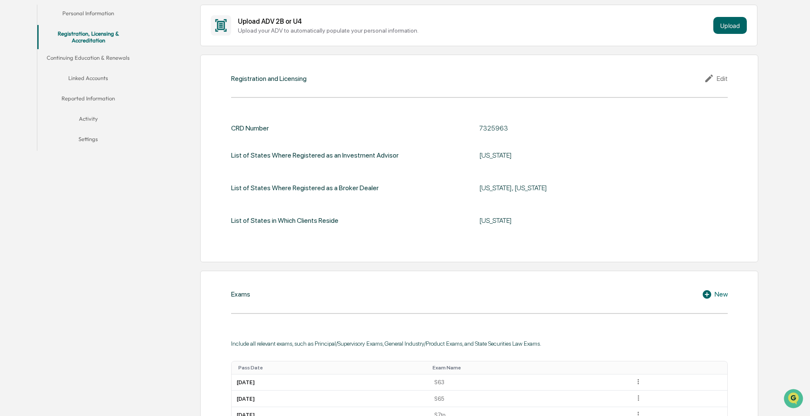
click at [88, 57] on button "Continuing Education & Renewals" at bounding box center [88, 59] width 102 height 20
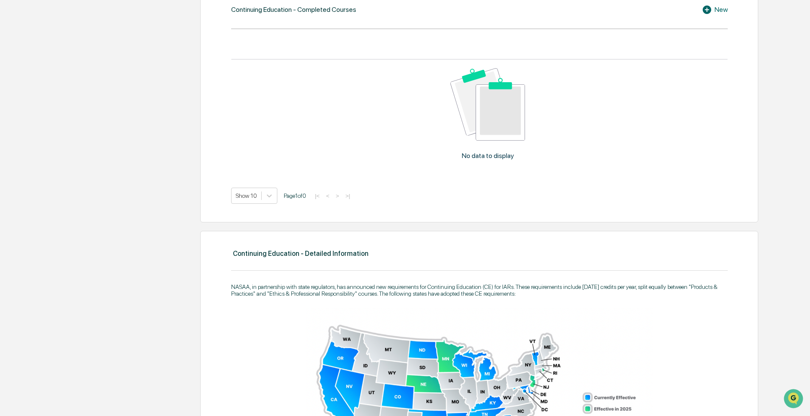
scroll to position [212, 0]
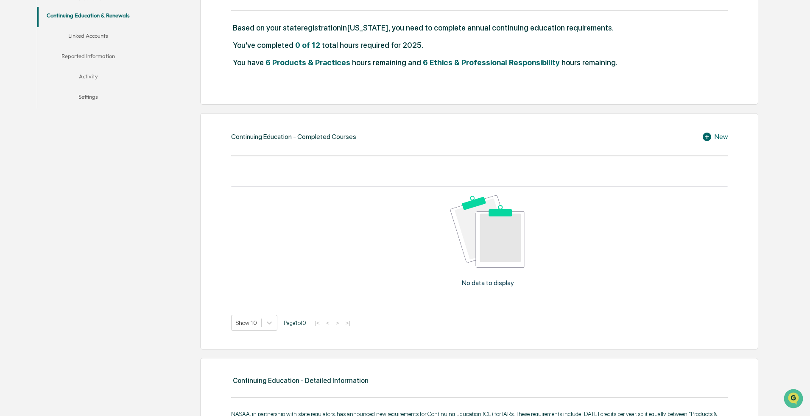
click at [718, 138] on div "Continuing Education - Completed Courses New No data to display Show 10 Page 1 …" at bounding box center [479, 231] width 558 height 237
click at [715, 138] on div "New" at bounding box center [715, 137] width 26 height 10
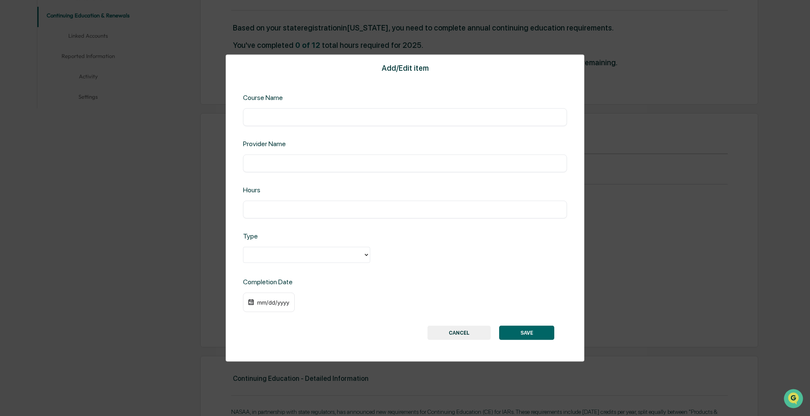
click at [268, 262] on div at bounding box center [303, 254] width 120 height 13
click at [268, 259] on div at bounding box center [303, 255] width 111 height 10
click at [432, 267] on div "Add/Edit item Course Name ​ Provider Name ​ Hours ​ Type Completion Date mm/dd/…" at bounding box center [405, 208] width 359 height 307
click at [465, 331] on button "CANCEL" at bounding box center [458, 333] width 63 height 14
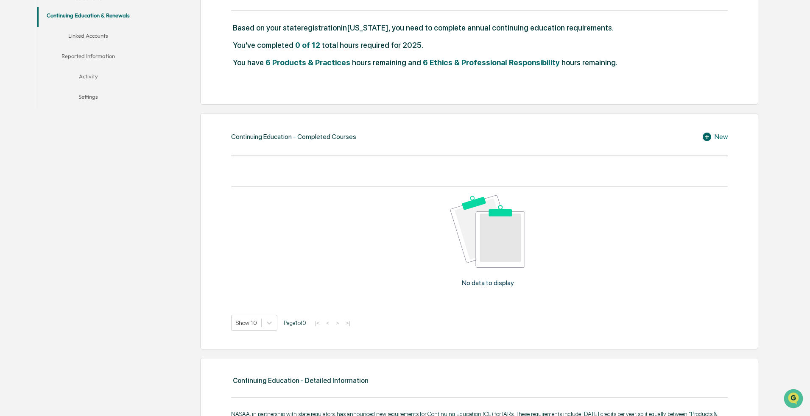
click at [708, 136] on icon at bounding box center [707, 137] width 8 height 8
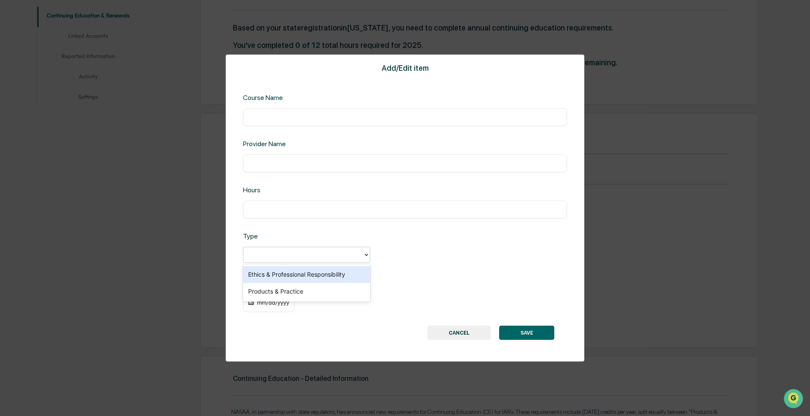
click at [260, 248] on div at bounding box center [303, 254] width 120 height 13
click at [301, 127] on div "Add/Edit item Course Name ​ Provider Name ​ Hours ​ Type Completion Date mm/dd/…" at bounding box center [405, 208] width 359 height 307
click at [287, 120] on input "text" at bounding box center [404, 117] width 311 height 8
click at [290, 127] on div "Add/Edit item Course Name ​ Provider Name ​ Hours ​ Type Completion Date mm/dd/…" at bounding box center [405, 208] width 359 height 307
click at [277, 119] on input "text" at bounding box center [404, 117] width 311 height 8
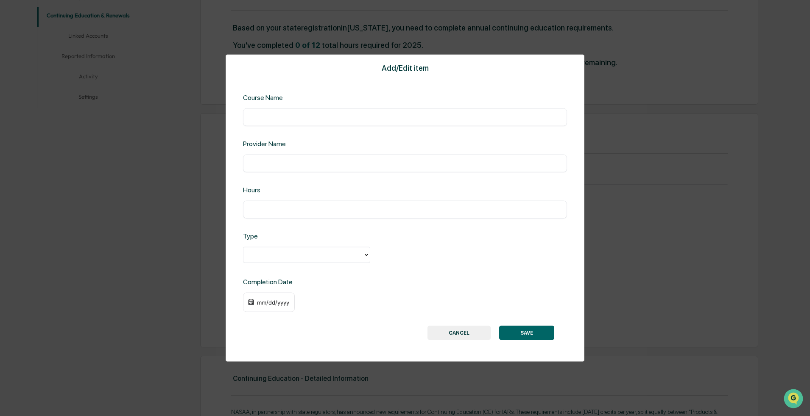
paste input "**********"
type input "**********"
click at [269, 165] on input "text" at bounding box center [404, 163] width 311 height 8
click at [294, 159] on div "​" at bounding box center [405, 164] width 324 height 18
click at [268, 169] on div "​" at bounding box center [405, 164] width 324 height 18
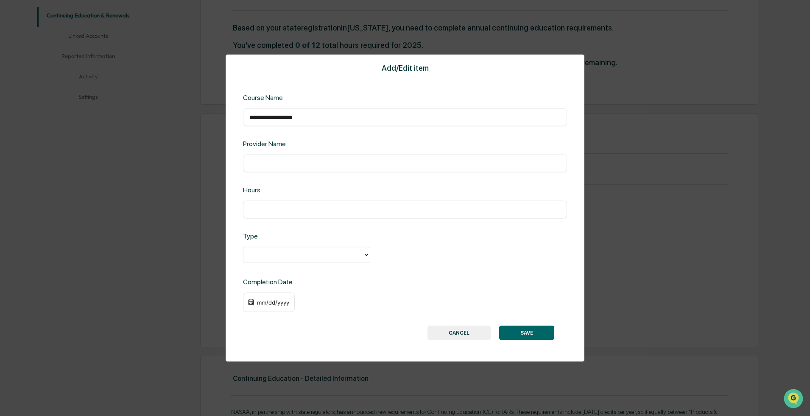
click at [272, 160] on input "text" at bounding box center [404, 163] width 311 height 8
paste input "**********"
type input "**********"
click at [273, 257] on div at bounding box center [303, 255] width 111 height 10
click at [277, 278] on div "Ethics & Professional Responsibility" at bounding box center [306, 274] width 127 height 17
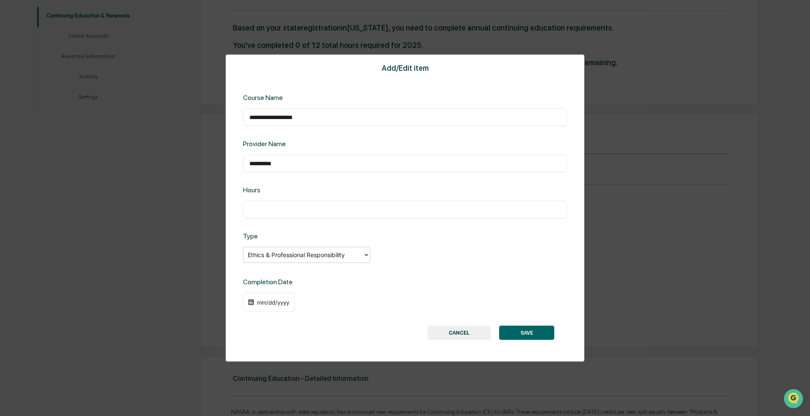
click at [262, 209] on input "text" at bounding box center [404, 210] width 311 height 8
type input "*"
click at [330, 240] on div "Type" at bounding box center [316, 236] width 146 height 8
click at [261, 309] on div "mm/dd/yyyy" at bounding box center [269, 303] width 52 height 20
click at [254, 299] on div "mm/dd/yyyy" at bounding box center [269, 303] width 52 height 20
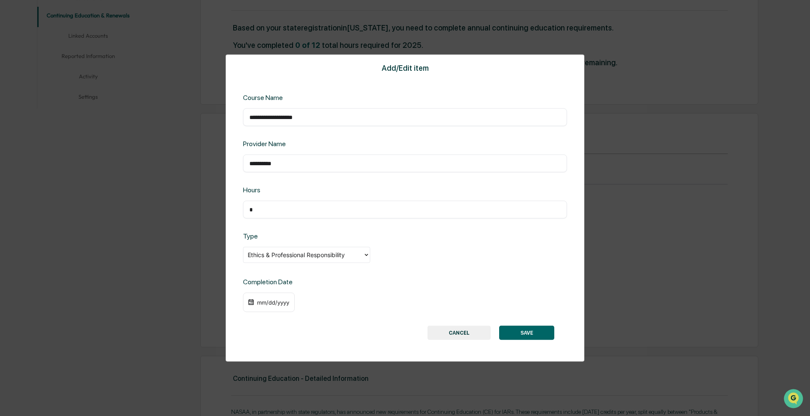
click at [260, 303] on div "mm/dd/yyyy" at bounding box center [273, 302] width 34 height 7
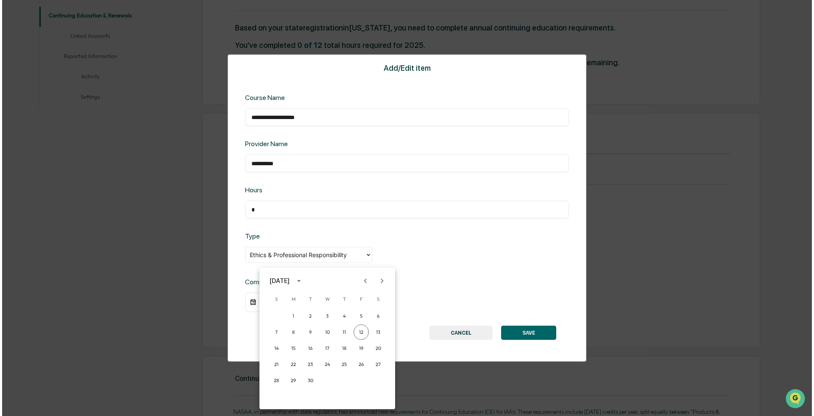
scroll to position [212, 0]
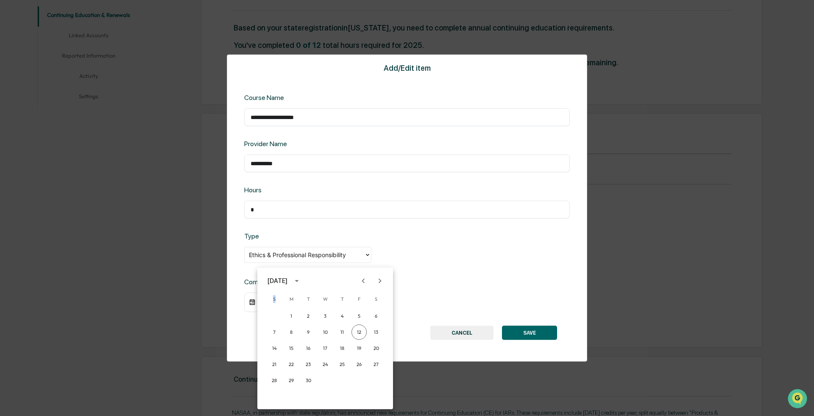
click at [259, 303] on div "S M T W T F S" at bounding box center [325, 299] width 136 height 17
click at [287, 282] on div "[DATE]" at bounding box center [278, 280] width 20 height 9
click at [356, 348] on button "2025" at bounding box center [369, 350] width 31 height 15
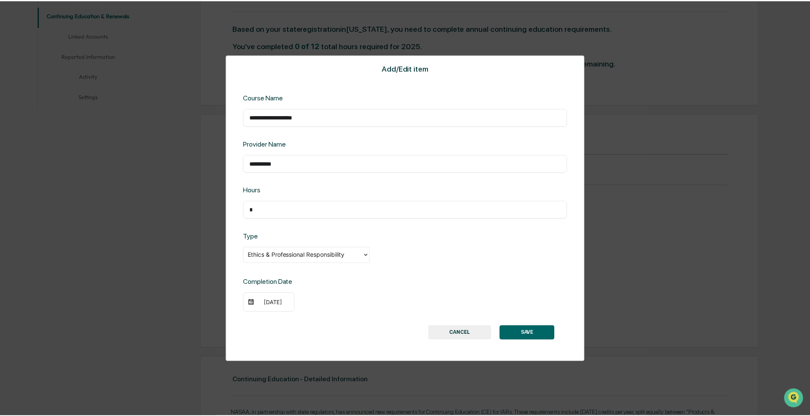
scroll to position [212, 0]
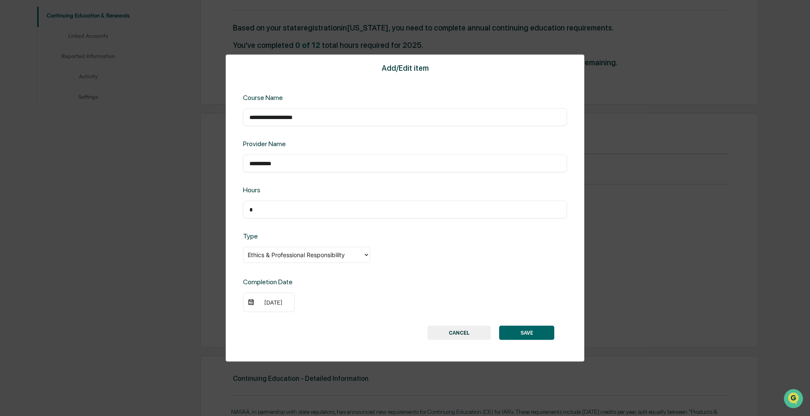
click at [262, 304] on div "[DATE]" at bounding box center [273, 302] width 34 height 7
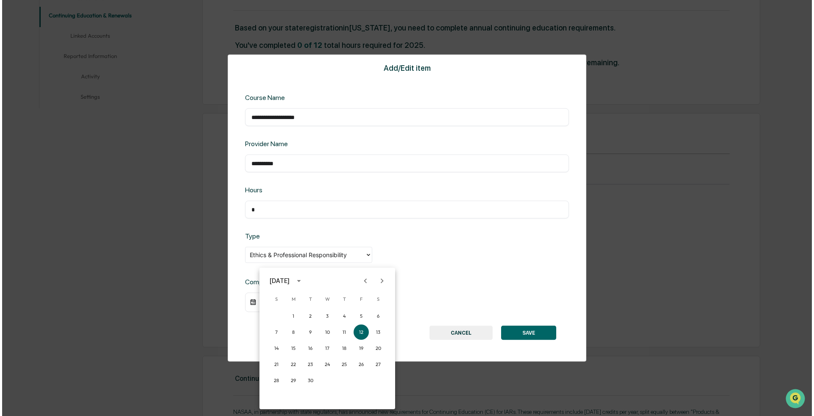
scroll to position [212, 0]
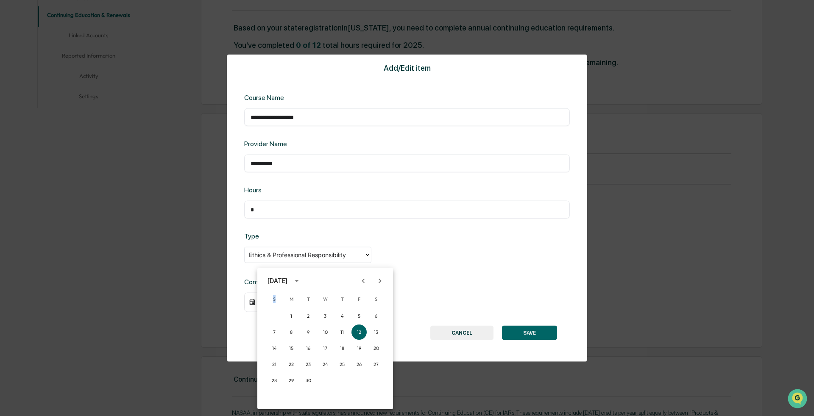
click at [262, 304] on div "S M T W T F S" at bounding box center [325, 299] width 136 height 17
click at [301, 283] on icon "calendar view is open, switch to year view" at bounding box center [296, 280] width 9 height 9
click at [301, 281] on icon "year view is open, switch to calendar view" at bounding box center [296, 280] width 9 height 9
click at [365, 282] on icon "Previous month" at bounding box center [363, 280] width 9 height 9
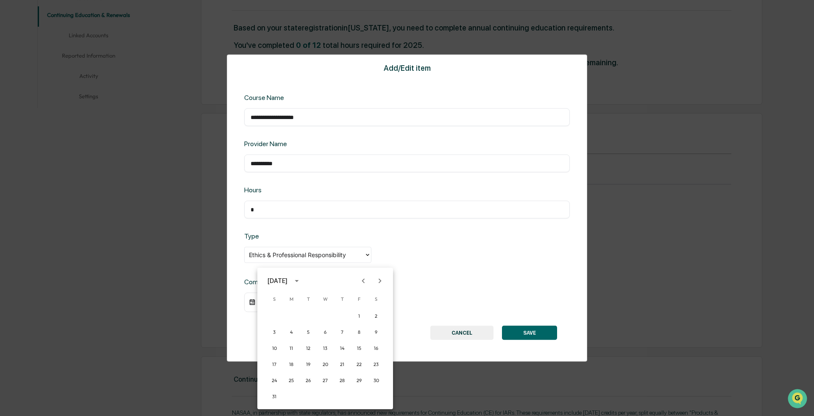
click at [365, 282] on icon "Previous month" at bounding box center [363, 280] width 9 height 9
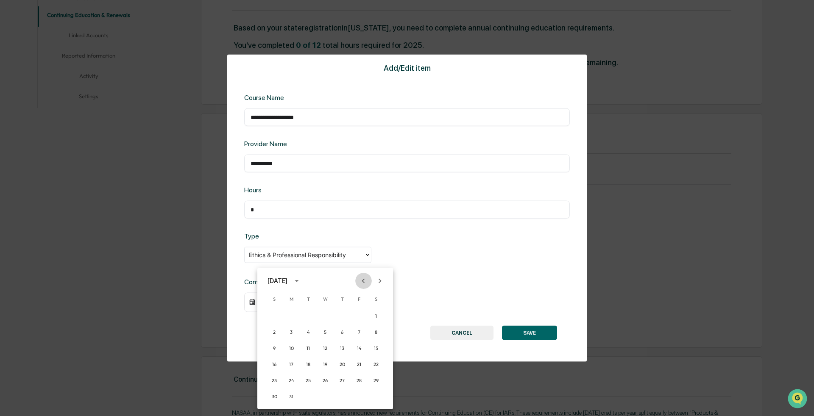
click at [365, 282] on icon "Previous month" at bounding box center [363, 280] width 9 height 9
click at [383, 284] on icon "Next month" at bounding box center [379, 280] width 9 height 9
click at [357, 331] on button "7" at bounding box center [359, 332] width 15 height 15
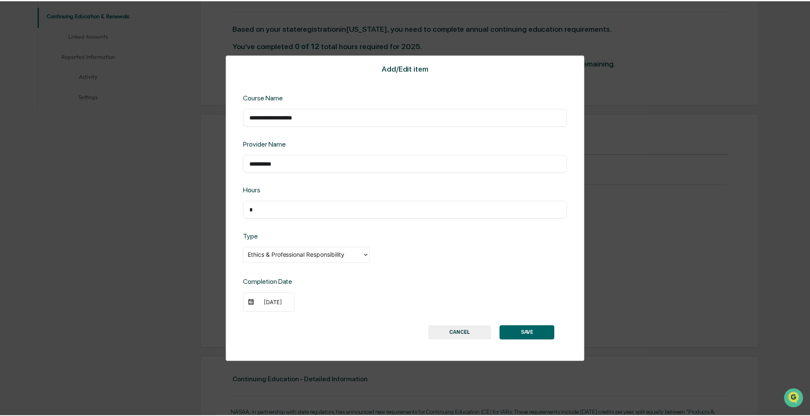
scroll to position [212, 0]
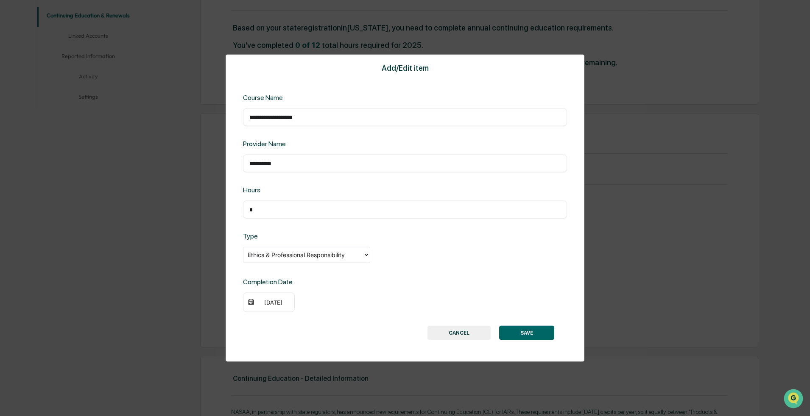
click at [549, 338] on button "SAVE" at bounding box center [526, 333] width 55 height 14
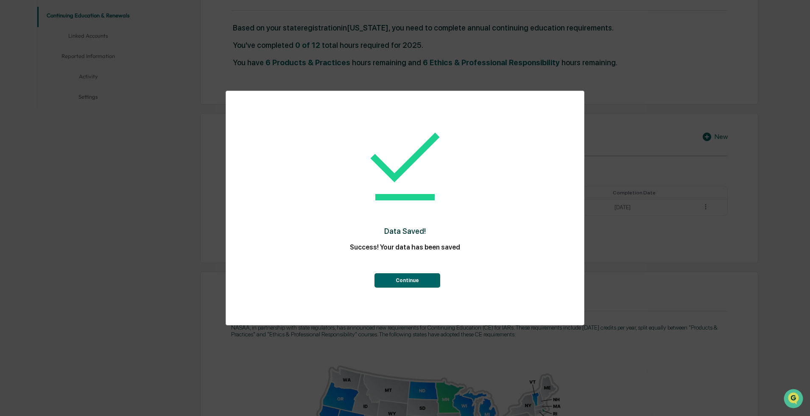
click at [427, 284] on button "Continue" at bounding box center [407, 280] width 66 height 14
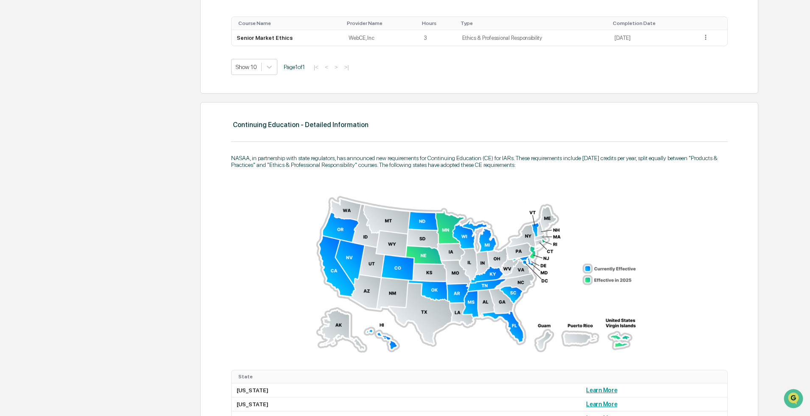
scroll to position [127, 0]
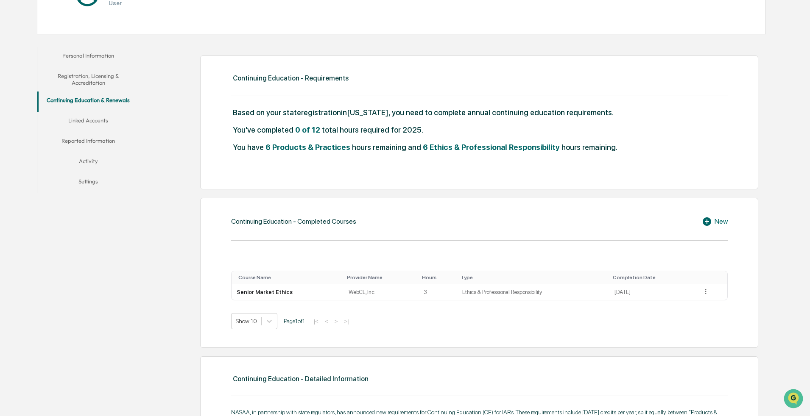
click at [91, 81] on button "Registration, Licensing & Accreditation" at bounding box center [88, 79] width 102 height 24
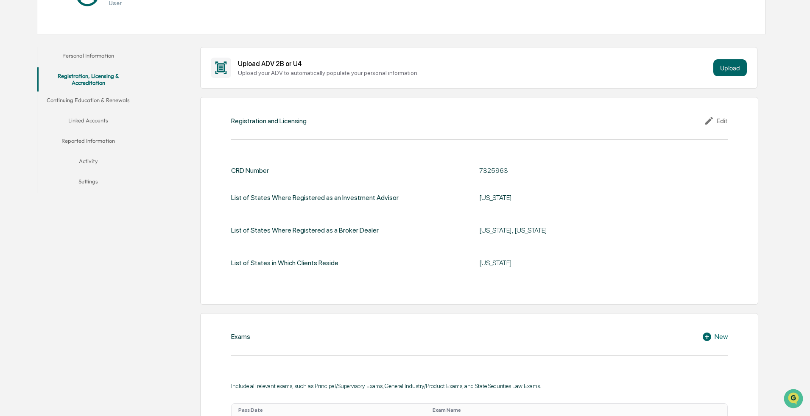
click at [720, 123] on div "Edit" at bounding box center [716, 121] width 24 height 10
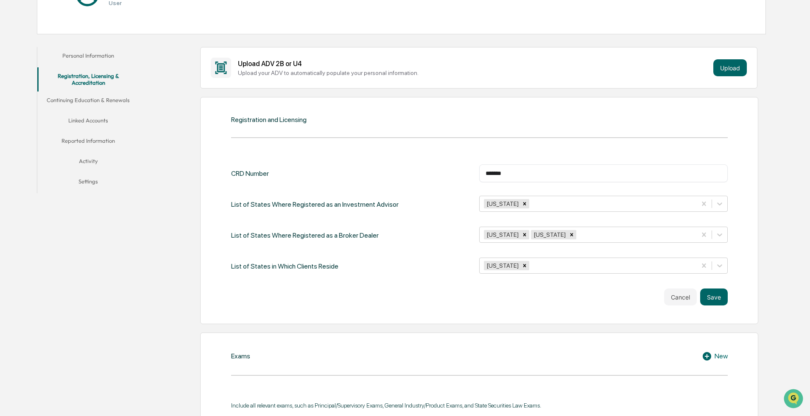
scroll to position [42, 0]
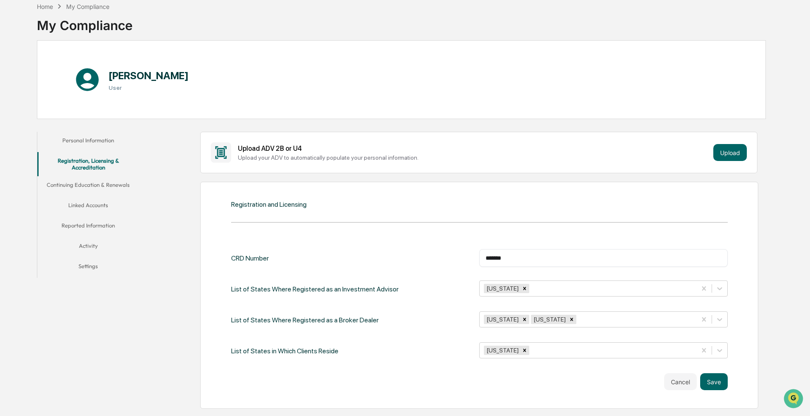
click at [71, 142] on button "Personal Information" at bounding box center [88, 142] width 102 height 20
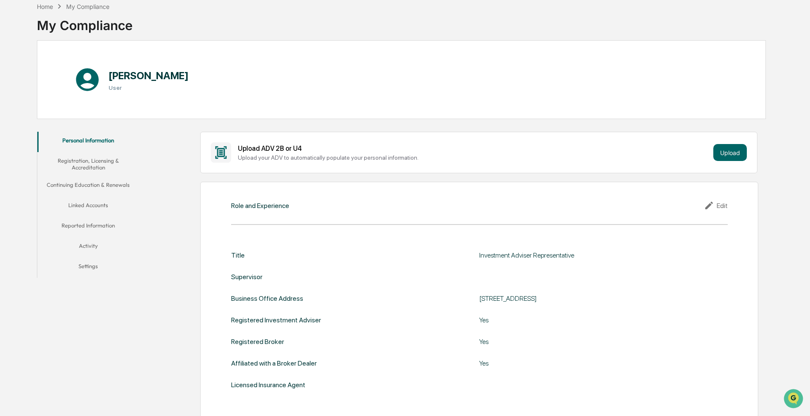
click at [720, 206] on div "Edit" at bounding box center [716, 206] width 24 height 10
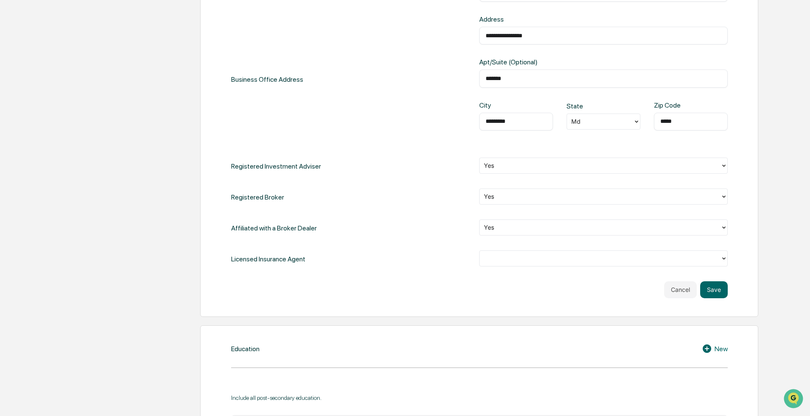
scroll to position [212, 0]
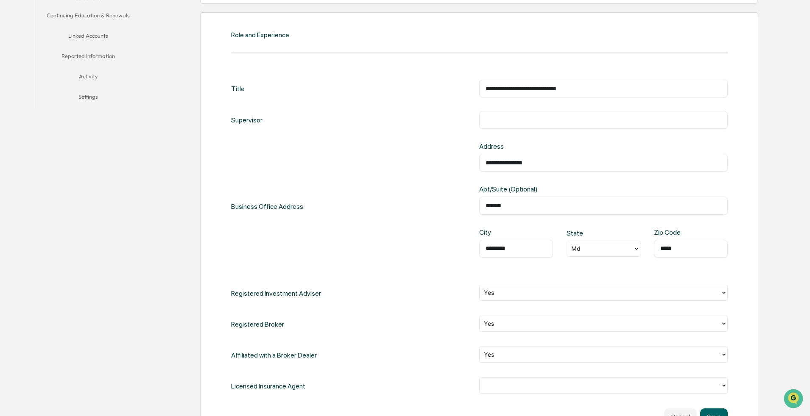
click at [85, 98] on button "Settings" at bounding box center [88, 98] width 102 height 20
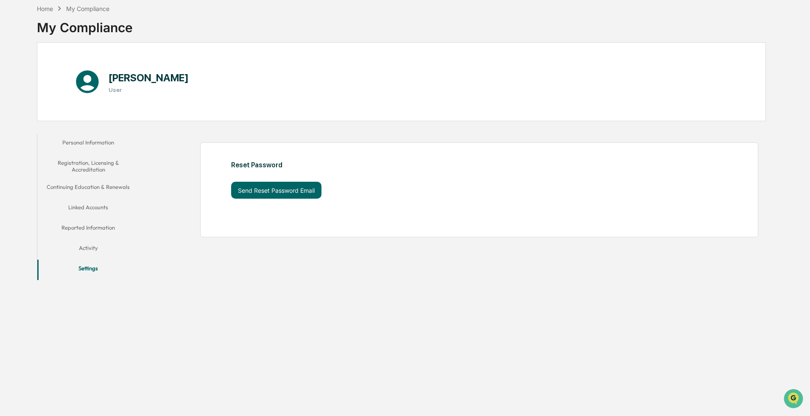
scroll to position [40, 0]
click at [93, 247] on button "Activity" at bounding box center [88, 250] width 102 height 20
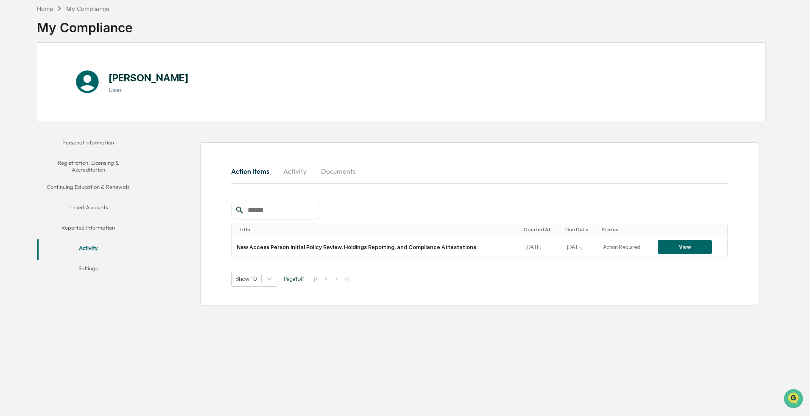
click at [89, 231] on button "Reported Information" at bounding box center [88, 229] width 102 height 20
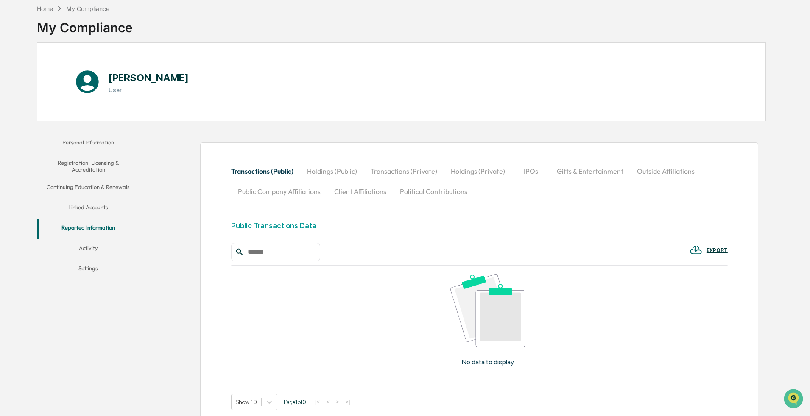
click at [85, 204] on button "Linked Accounts" at bounding box center [88, 209] width 102 height 20
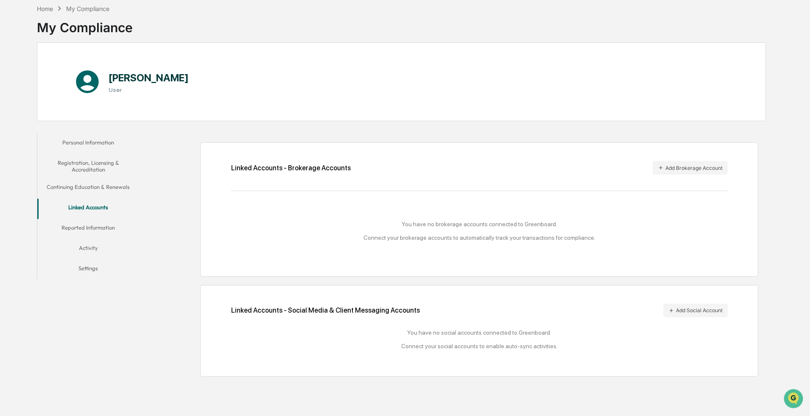
click at [102, 187] on button "Continuing Education & Renewals" at bounding box center [88, 189] width 102 height 20
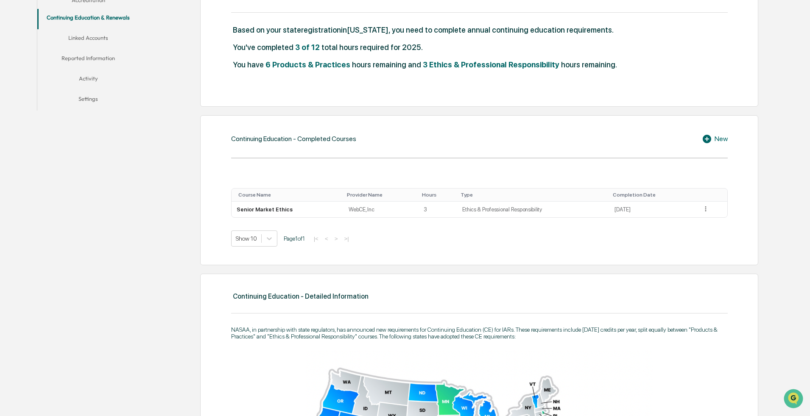
scroll to position [252, 0]
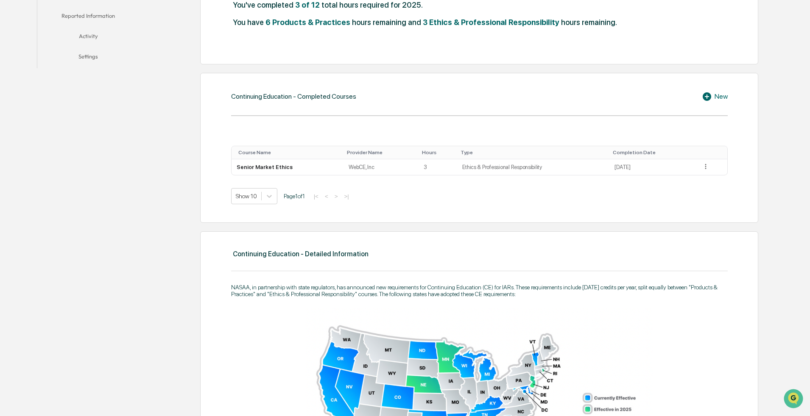
click at [724, 93] on div "New" at bounding box center [715, 97] width 26 height 10
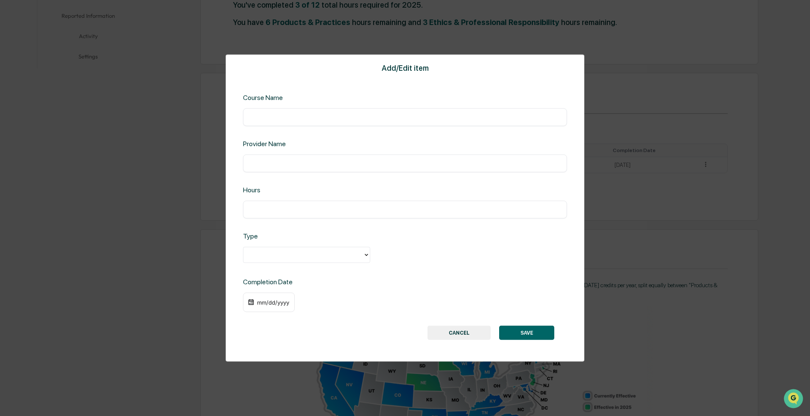
click at [305, 173] on div "Add/Edit item Course Name ​ Provider Name ​ Hours ​ Type Completion Date mm/dd/…" at bounding box center [405, 208] width 359 height 307
click at [318, 160] on input "text" at bounding box center [404, 163] width 311 height 8
click at [483, 269] on div "Add/Edit item Course Name ​ Provider Name ​ Hours ​ Type Completion Date mm/dd/…" at bounding box center [405, 208] width 359 height 307
click at [468, 336] on button "CANCEL" at bounding box center [458, 333] width 63 height 14
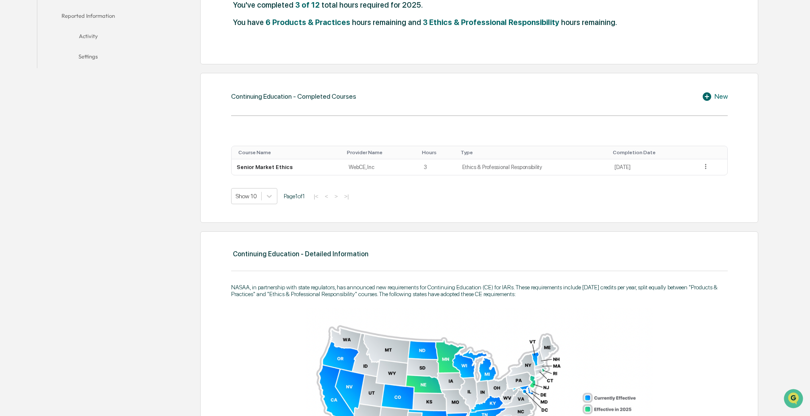
scroll to position [0, 0]
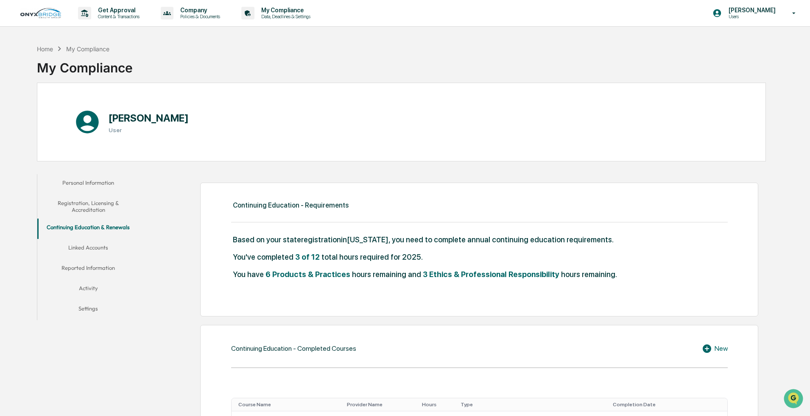
click at [36, 17] on img at bounding box center [40, 13] width 41 height 10
